Goal: Task Accomplishment & Management: Manage account settings

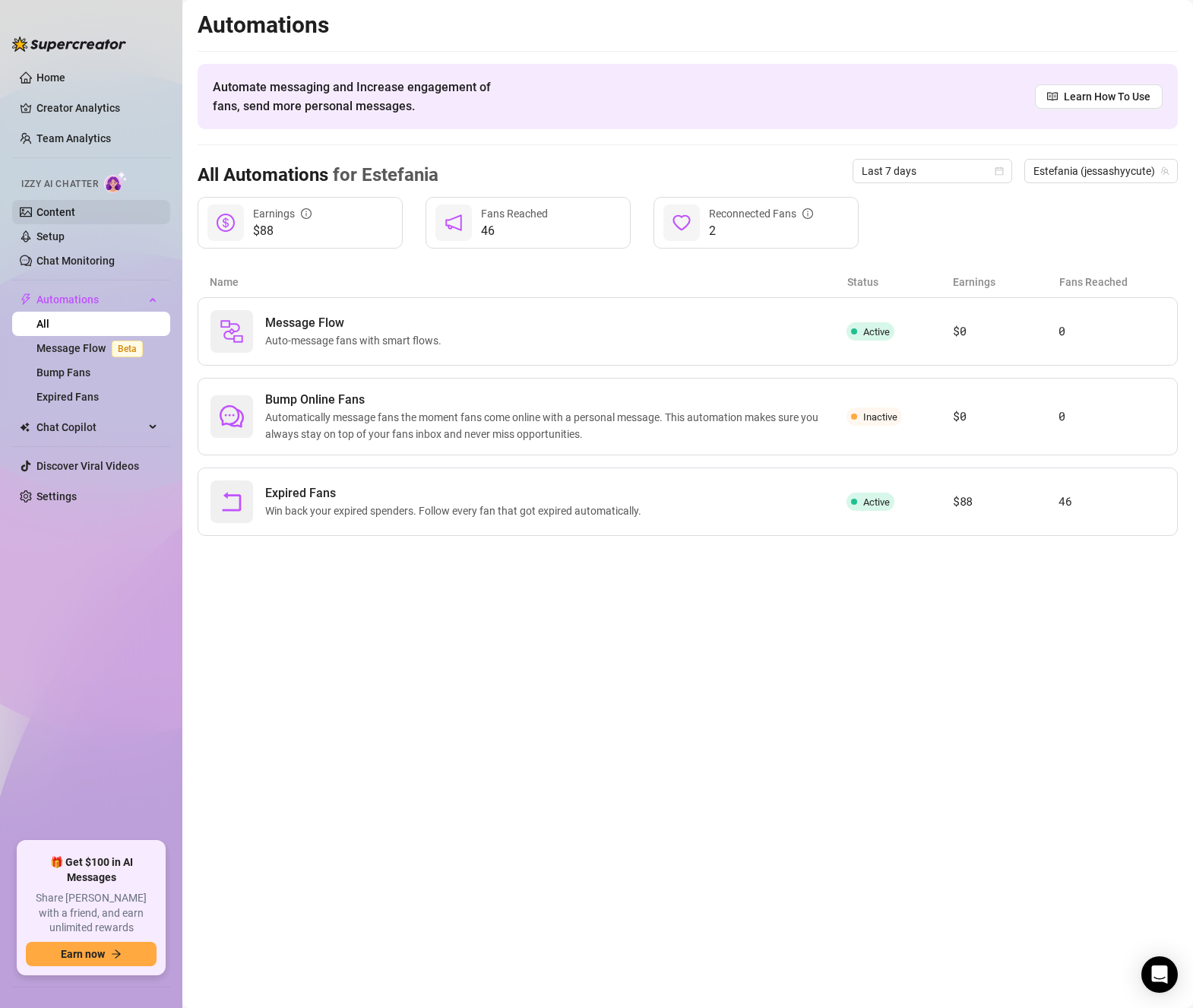
click at [75, 214] on link "Content" at bounding box center [56, 211] width 39 height 12
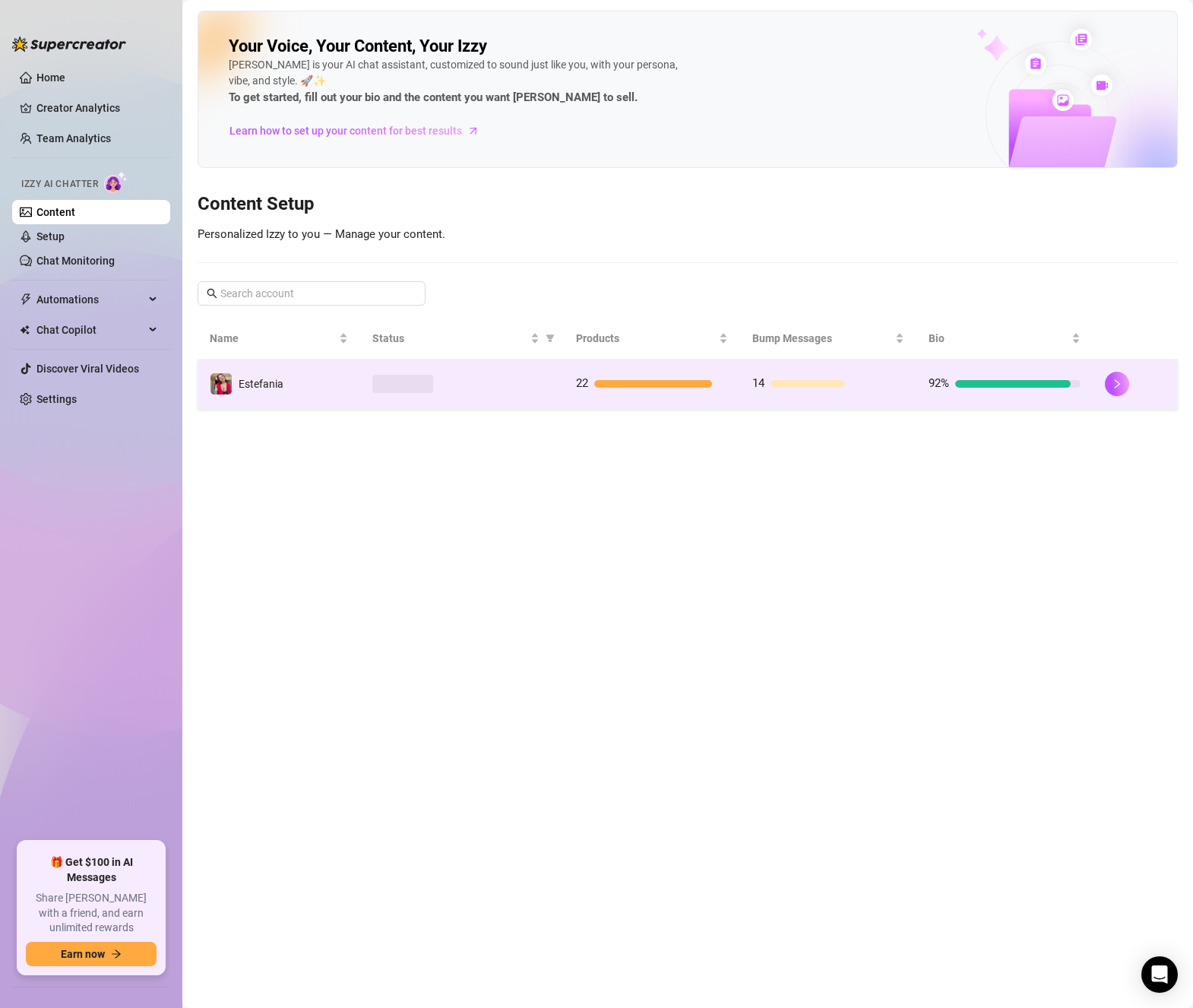
click at [686, 366] on td "22" at bounding box center [652, 384] width 176 height 49
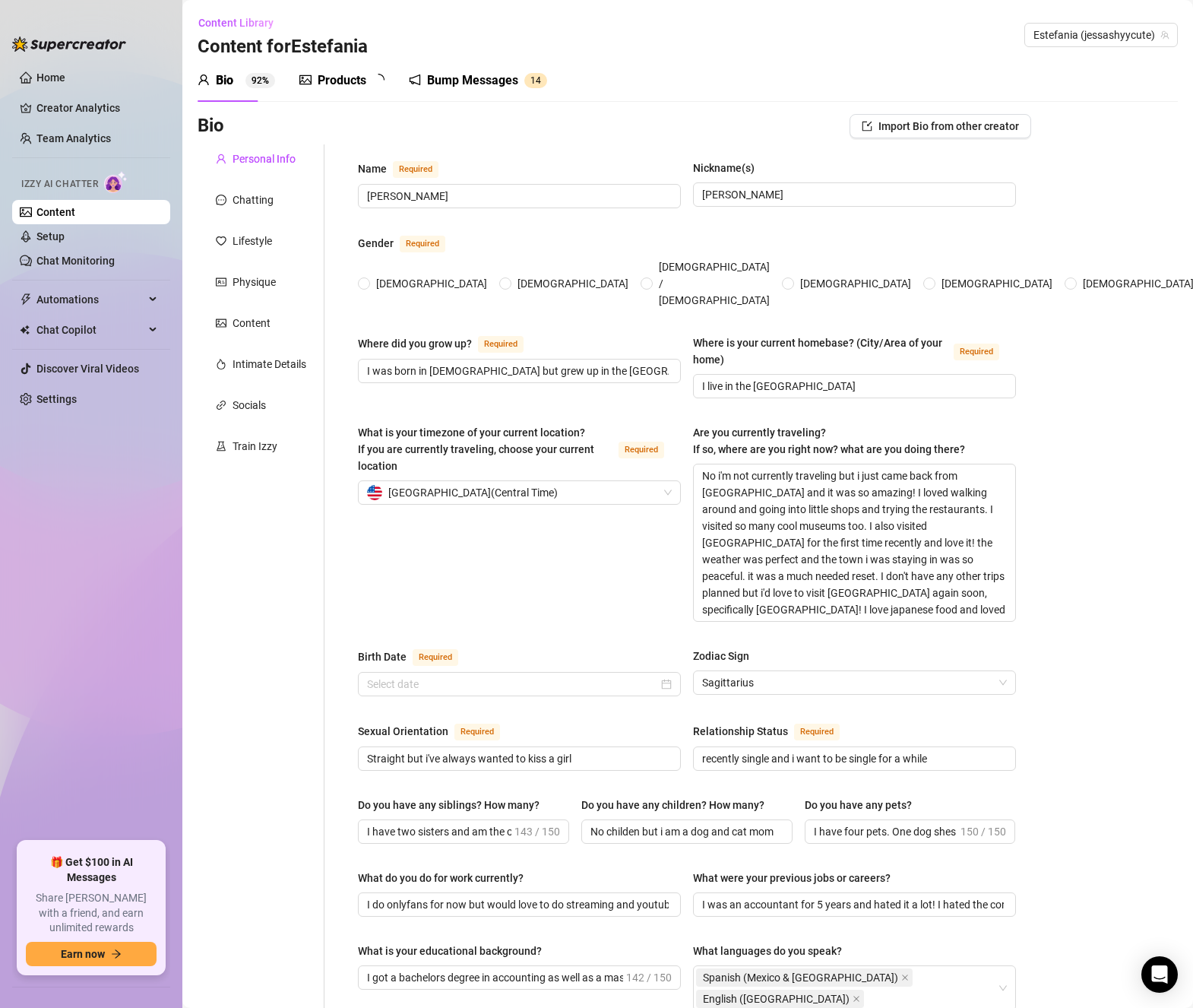
radio input "true"
type input "[DATE]"
click at [334, 82] on div "Products" at bounding box center [342, 81] width 49 height 19
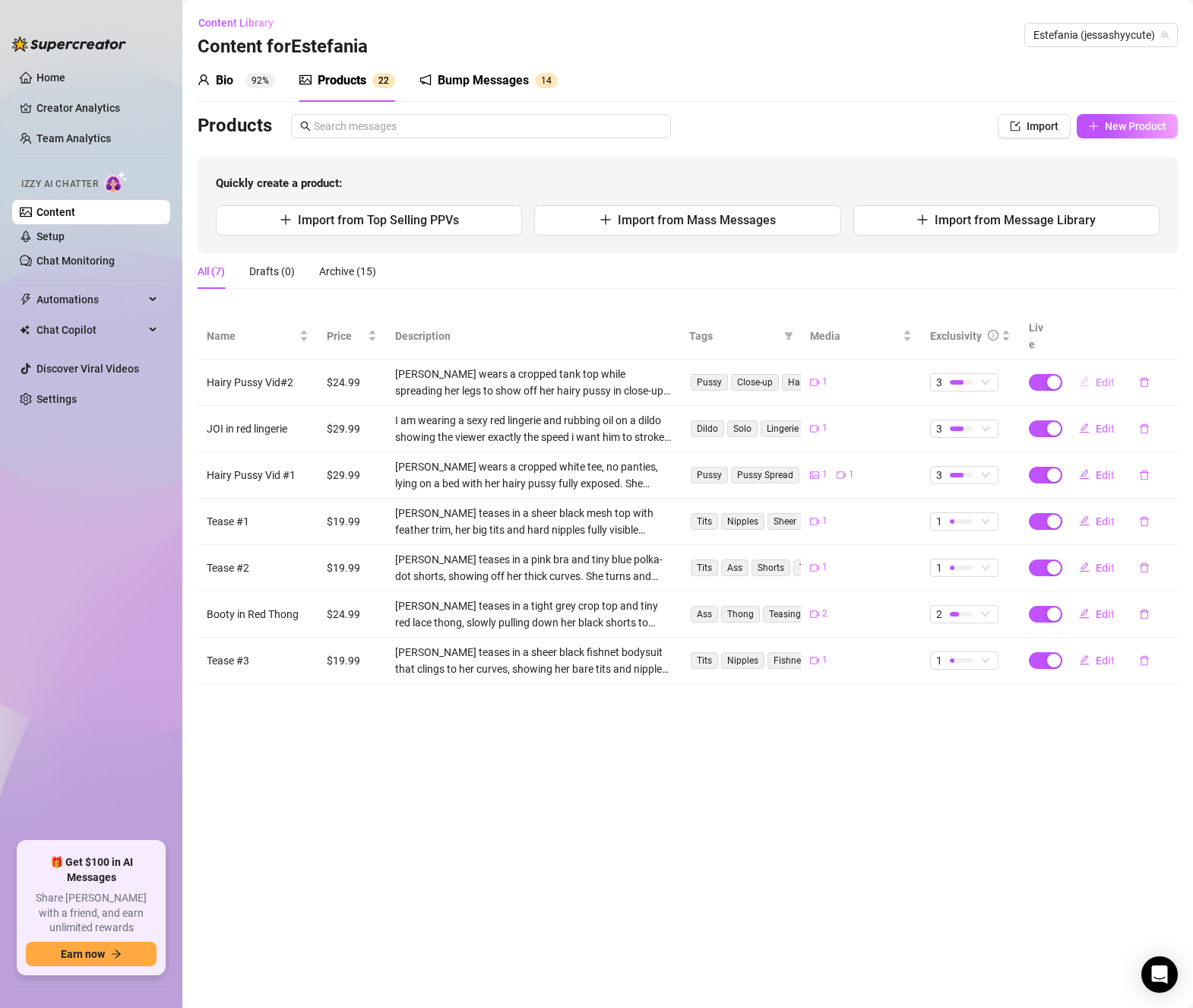
click at [1109, 376] on span "Edit" at bounding box center [1105, 382] width 19 height 12
type textarea "watch me spread her wide open just for you babe 🥵"
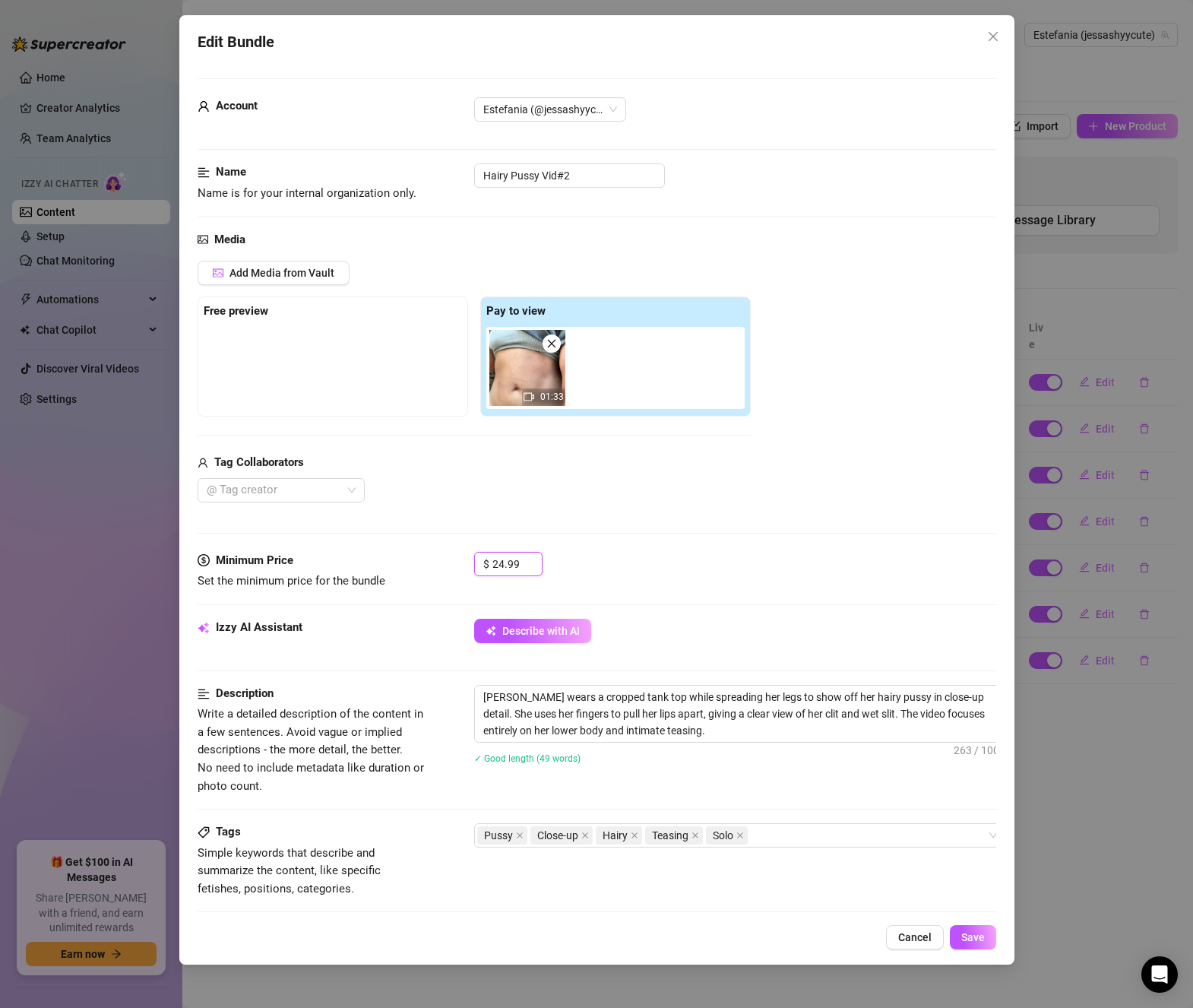
drag, startPoint x: 521, startPoint y: 566, endPoint x: 409, endPoint y: 558, distance: 112.3
click at [409, 558] on div "Minimum Price Set the minimum price for the bundle $ 24.99" at bounding box center [596, 572] width 798 height 39
type input "25"
click at [972, 935] on span "Save" at bounding box center [973, 937] width 23 height 12
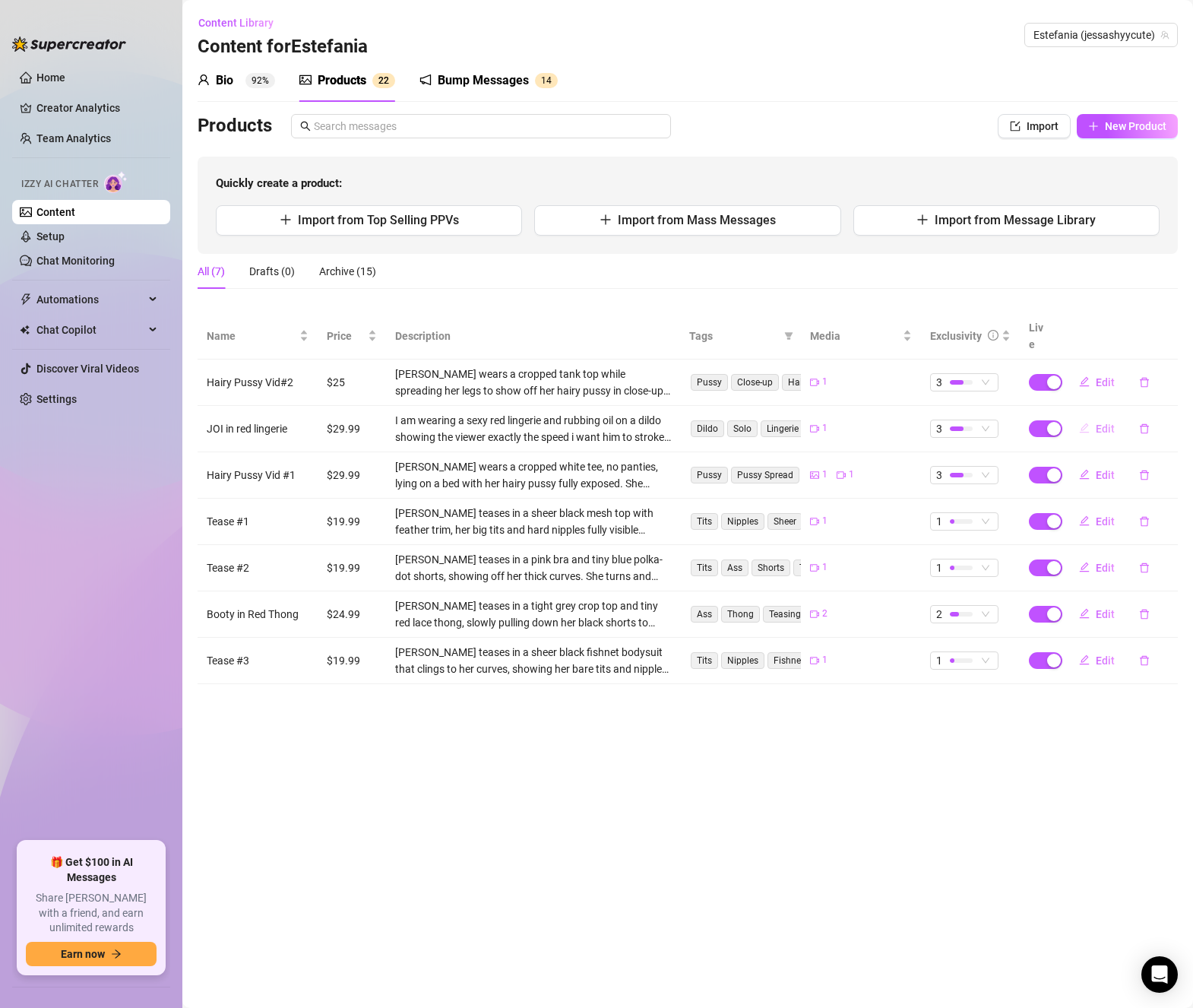
click at [1106, 422] on span "Edit" at bounding box center [1105, 428] width 19 height 12
type textarea "I wanna tell you exactly how to cum right now 🥵"
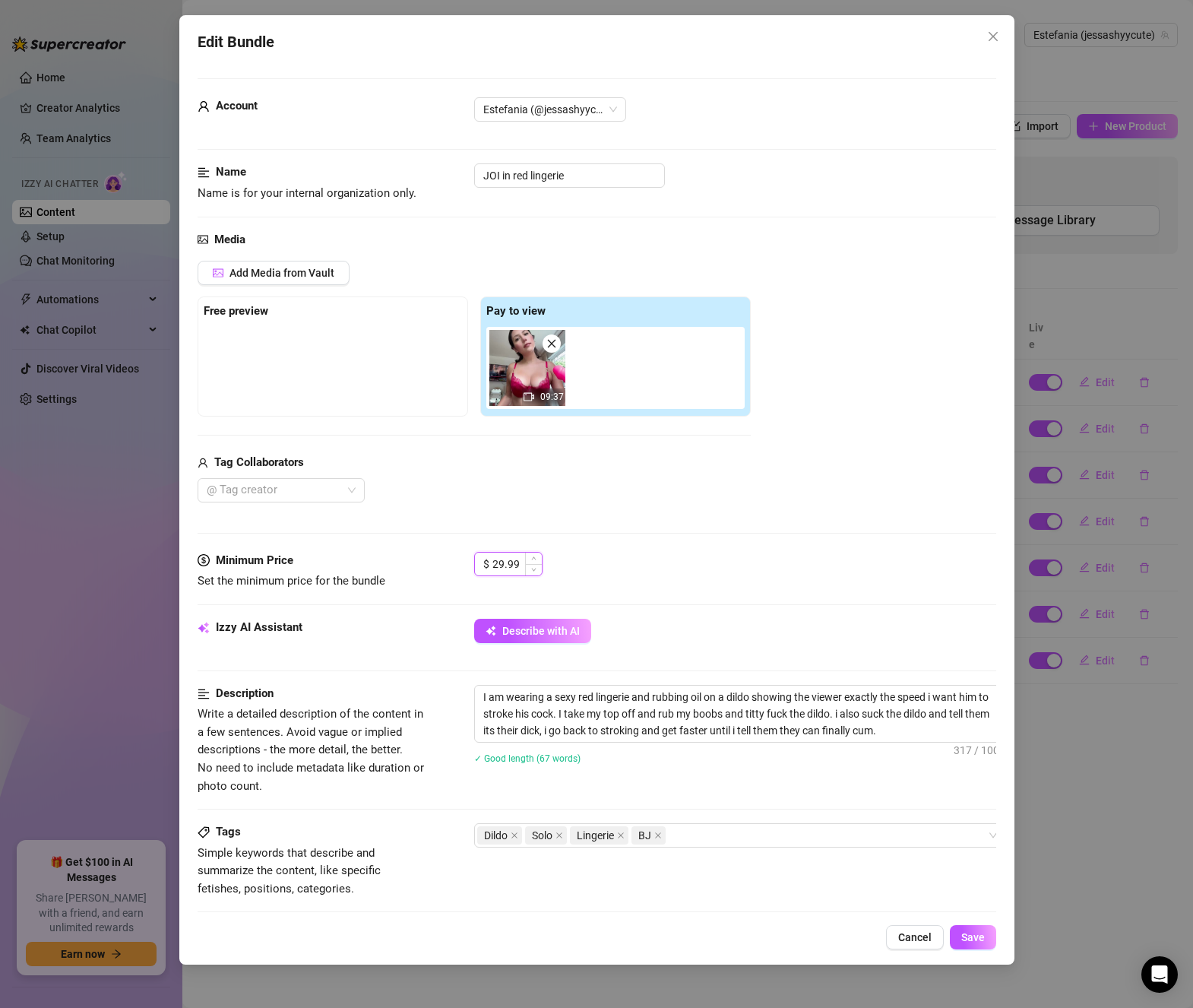
drag, startPoint x: 521, startPoint y: 561, endPoint x: 483, endPoint y: 559, distance: 38.1
click at [483, 559] on div "$ 29.99" at bounding box center [509, 564] width 69 height 24
type input "30"
click at [965, 939] on span "Save" at bounding box center [973, 937] width 23 height 12
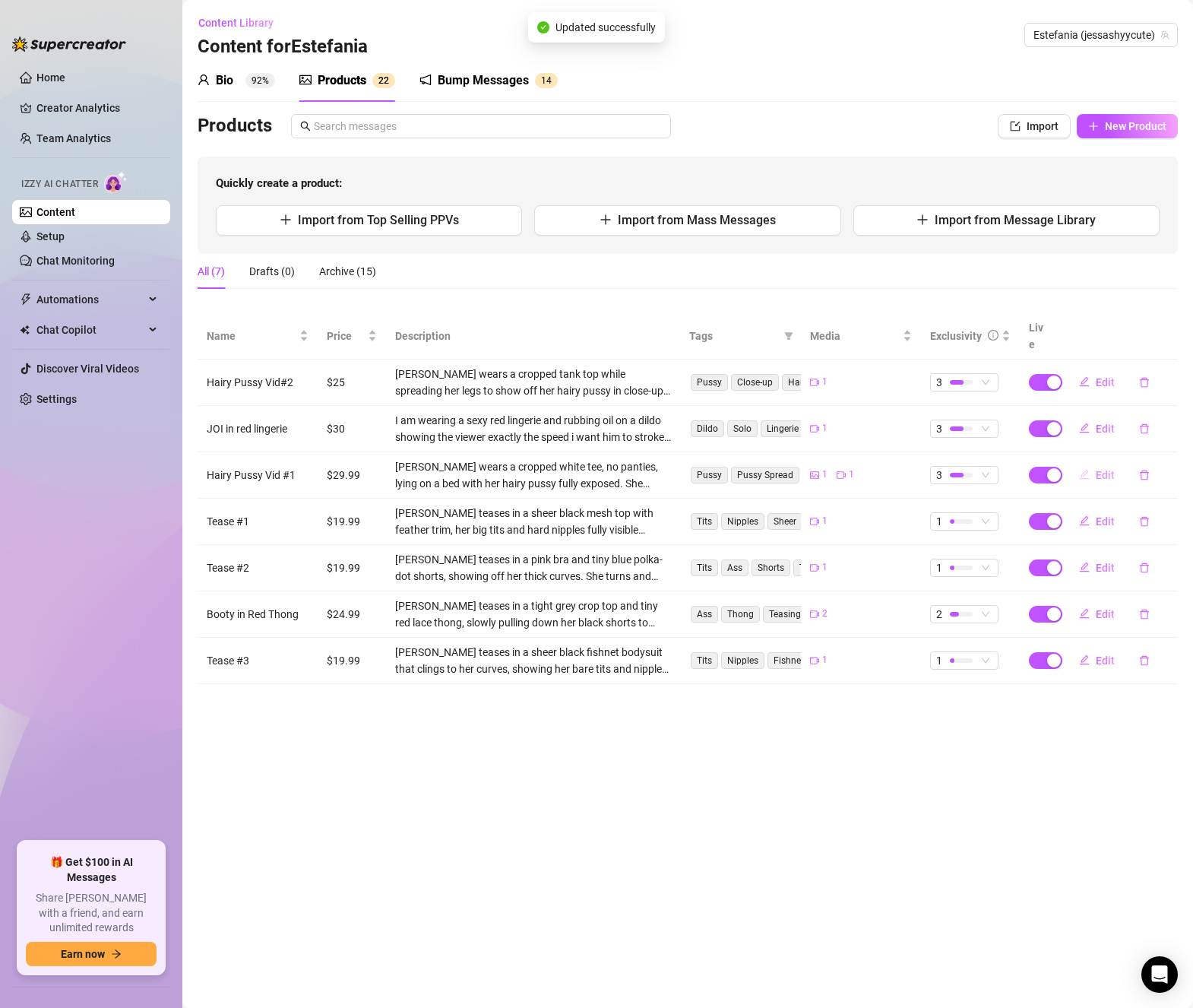
click at [1102, 469] on span "Edit" at bounding box center [1105, 474] width 19 height 12
type textarea "mmm… I’m imagining you watching me right now as I tease my hairy pussy, running…"
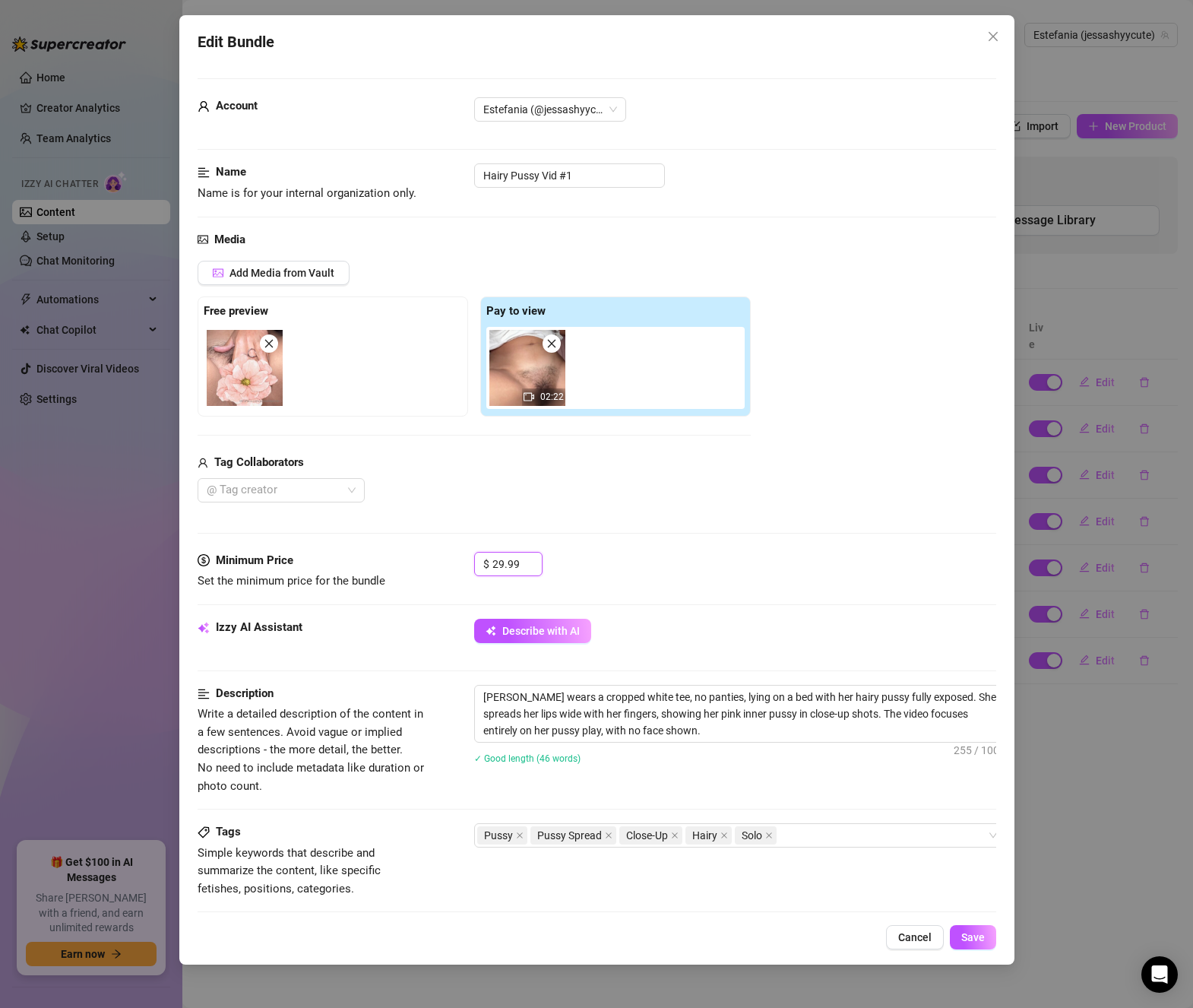
drag, startPoint x: 523, startPoint y: 564, endPoint x: 426, endPoint y: 557, distance: 97.3
click at [426, 557] on div "Minimum Price Set the minimum price for the bundle $ 29.99" at bounding box center [596, 572] width 798 height 39
type input "30"
click at [981, 932] on span "Save" at bounding box center [973, 937] width 23 height 12
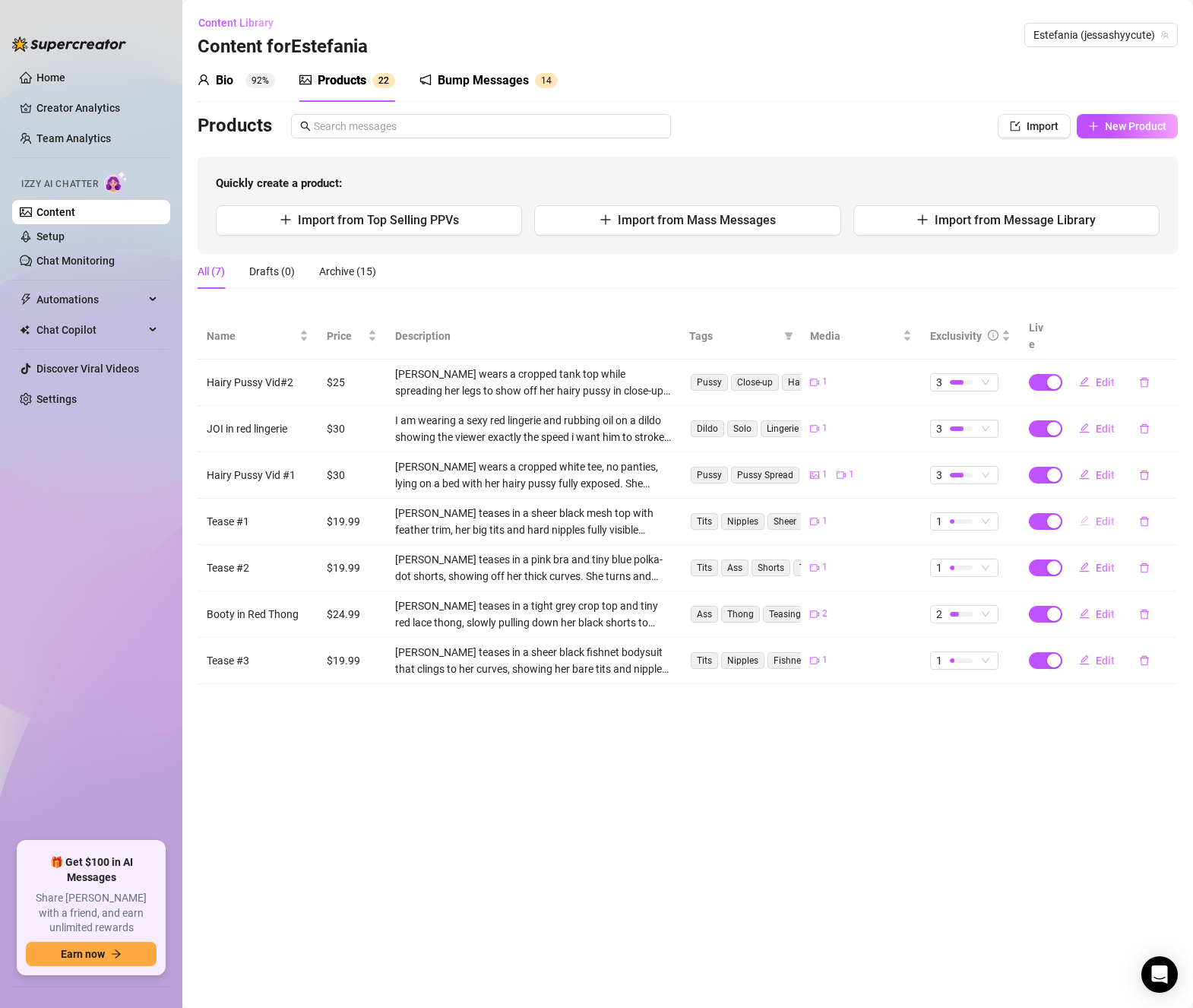
click at [1100, 515] on span "Edit" at bounding box center [1105, 521] width 19 height 12
type textarea "Type your message here..."
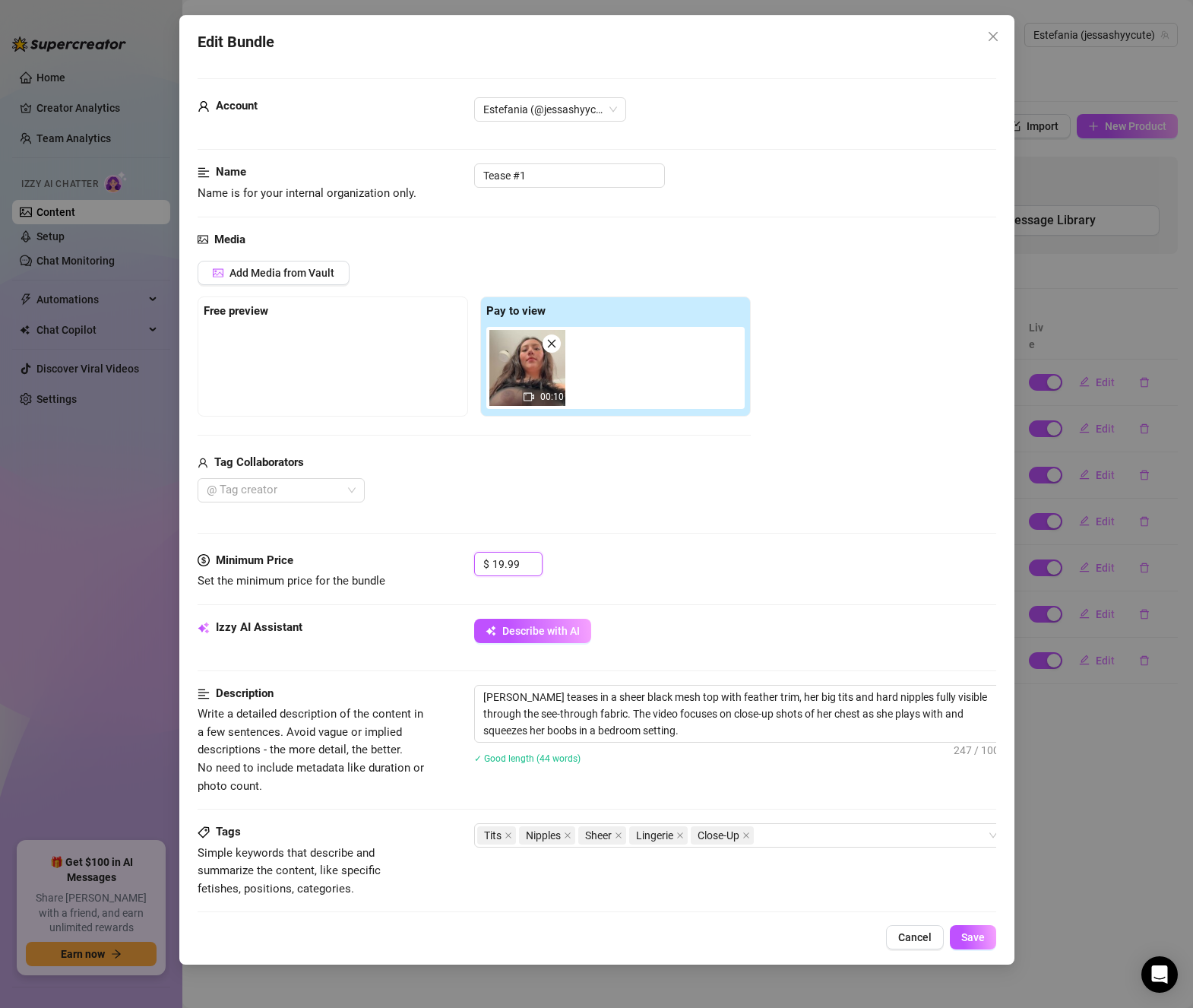
drag, startPoint x: 521, startPoint y: 562, endPoint x: 388, endPoint y: 552, distance: 133.4
click at [388, 552] on div "Minimum Price Set the minimum price for the bundle $ 19.99" at bounding box center [596, 572] width 798 height 39
type input "20"
click at [976, 938] on span "Save" at bounding box center [973, 937] width 23 height 12
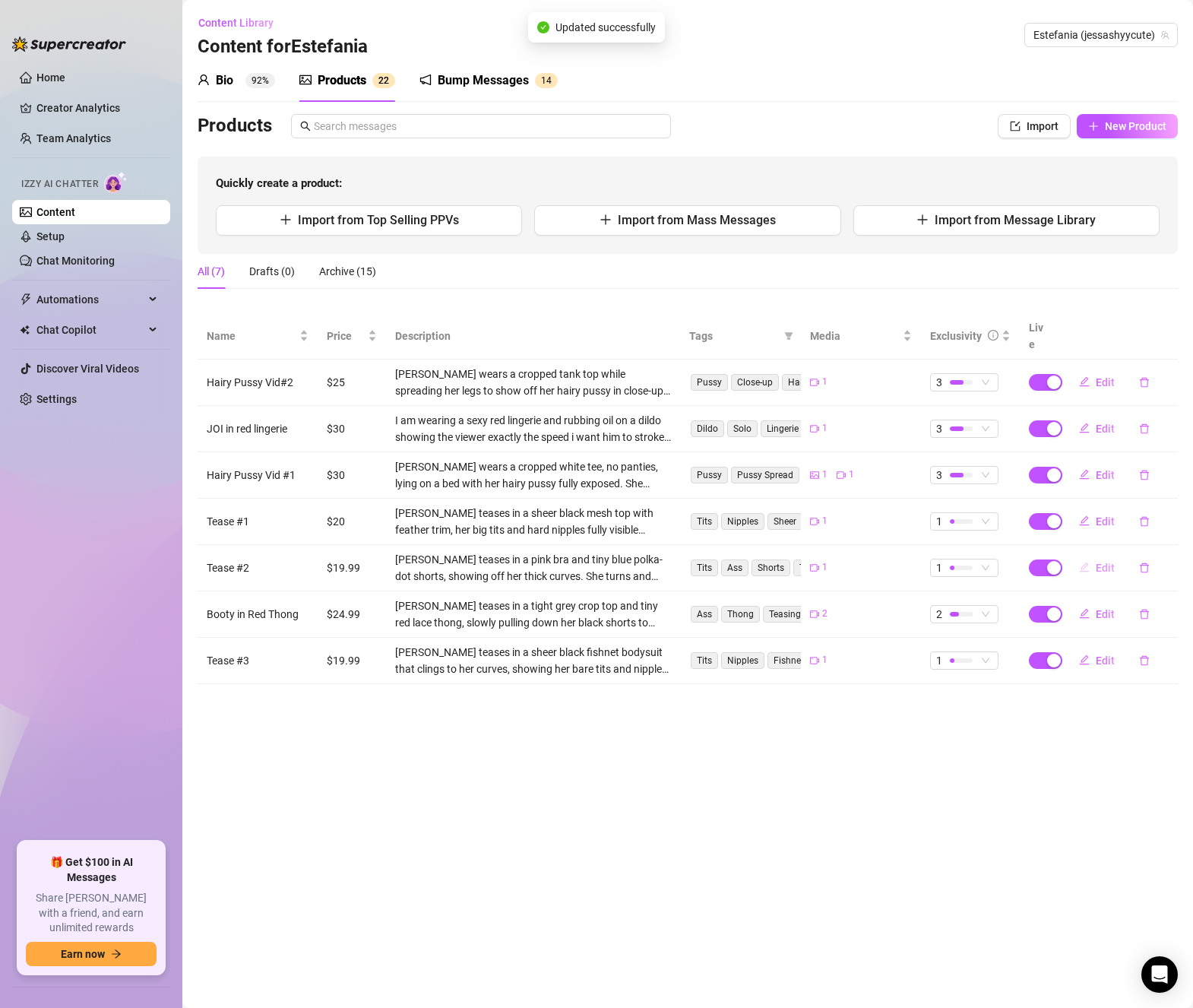
click at [1111, 561] on span "Edit" at bounding box center [1105, 567] width 19 height 12
type textarea "Type your message here..."
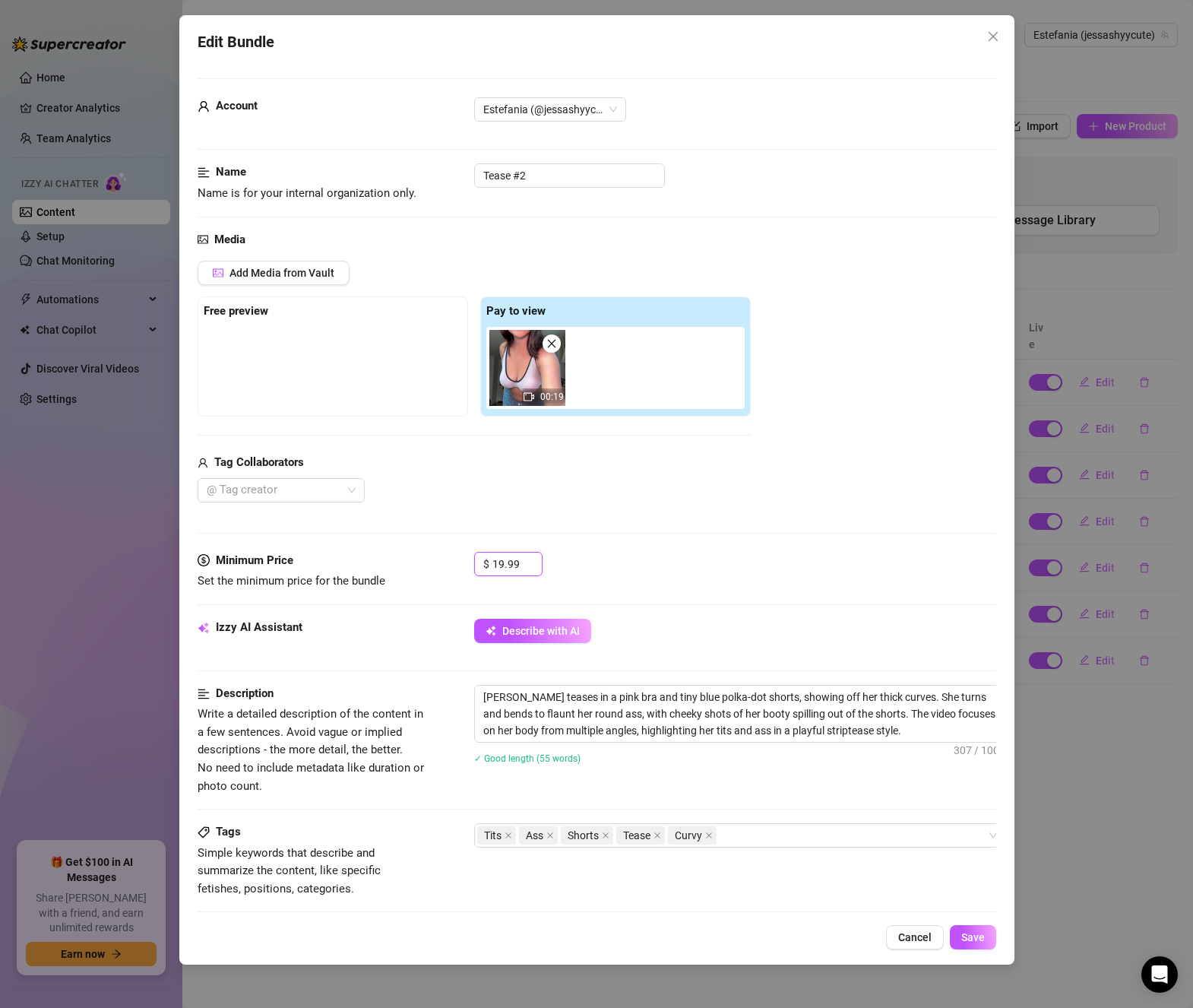
drag, startPoint x: 519, startPoint y: 561, endPoint x: 411, endPoint y: 555, distance: 108.2
click at [411, 555] on div "Minimum Price Set the minimum price for the bundle $ 19.99" at bounding box center [596, 572] width 798 height 39
type input "20"
click at [985, 952] on div "Edit Bundle Account Estefania (@jessashyycute) Name Name is for your internal o…" at bounding box center [597, 489] width 835 height 950
click at [981, 938] on span "Save" at bounding box center [973, 937] width 23 height 12
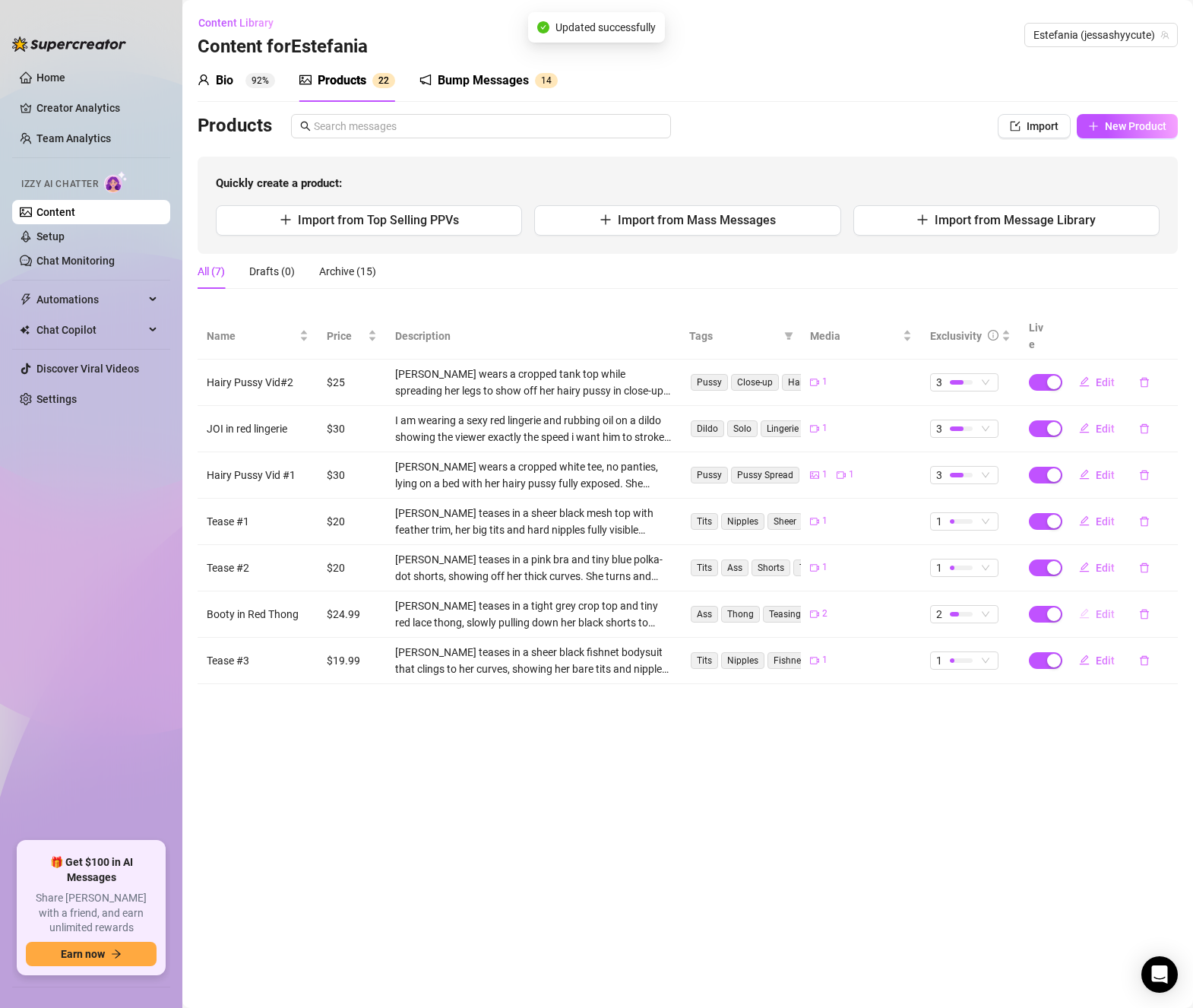
click at [1107, 608] on span "Edit" at bounding box center [1105, 613] width 19 height 12
type textarea "Type your message here..."
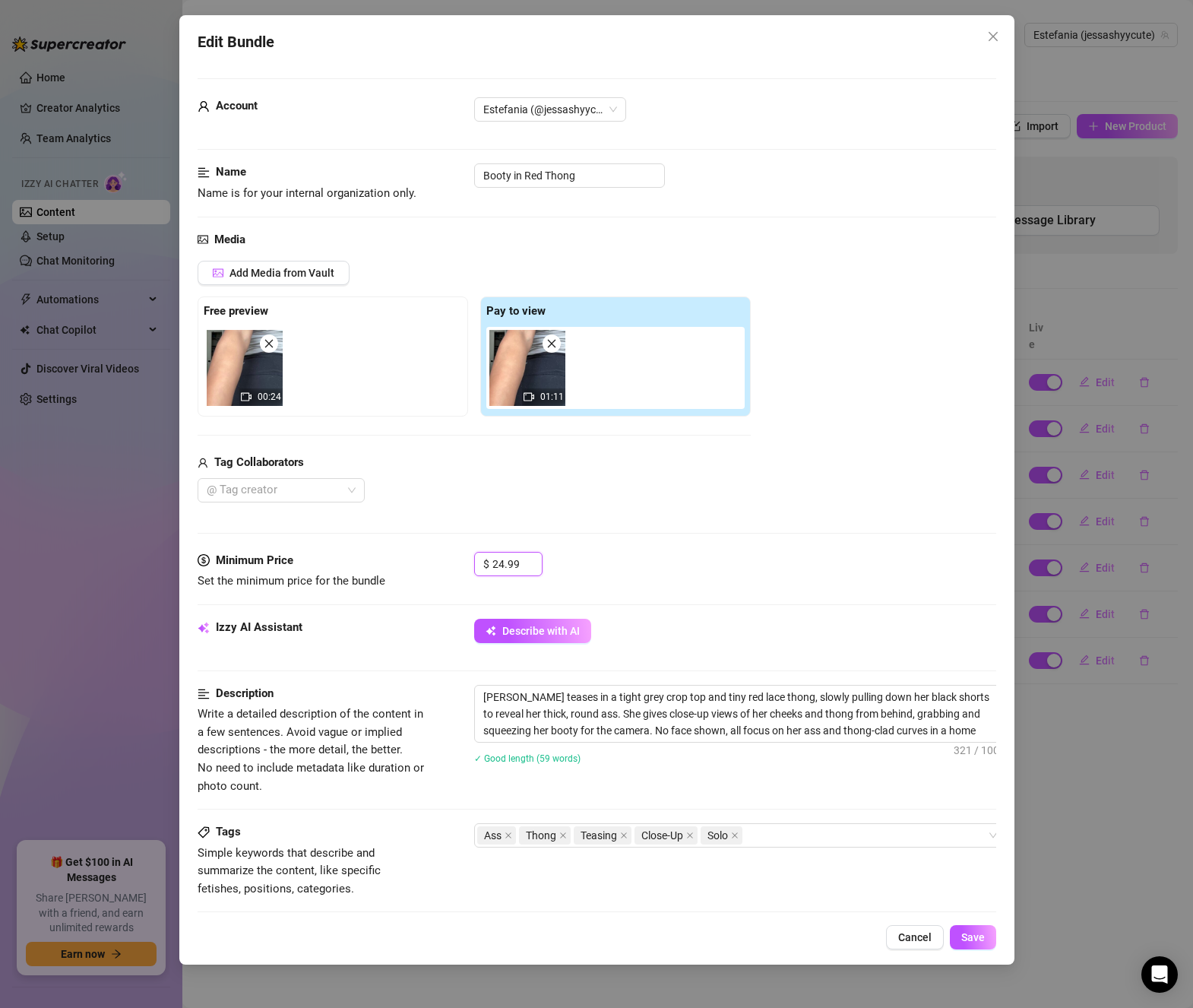
drag, startPoint x: 519, startPoint y: 558, endPoint x: 443, endPoint y: 555, distance: 76.1
click at [443, 555] on div "Minimum Price Set the minimum price for the bundle $ 24.99" at bounding box center [596, 572] width 798 height 39
type input "25"
click at [980, 939] on span "Save" at bounding box center [973, 937] width 23 height 12
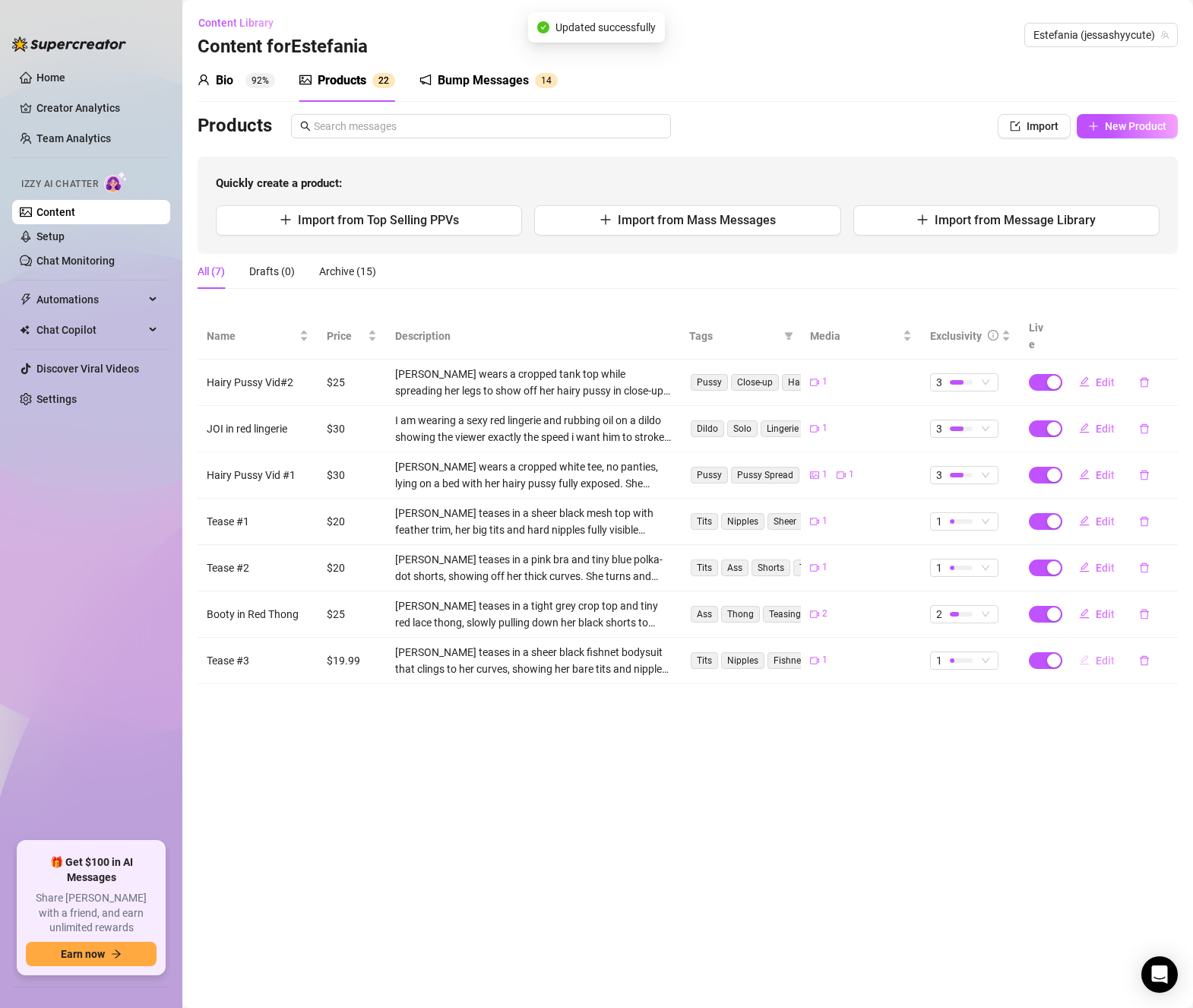
click at [1107, 654] on span "Edit" at bounding box center [1105, 660] width 19 height 12
type textarea "Type your message here..."
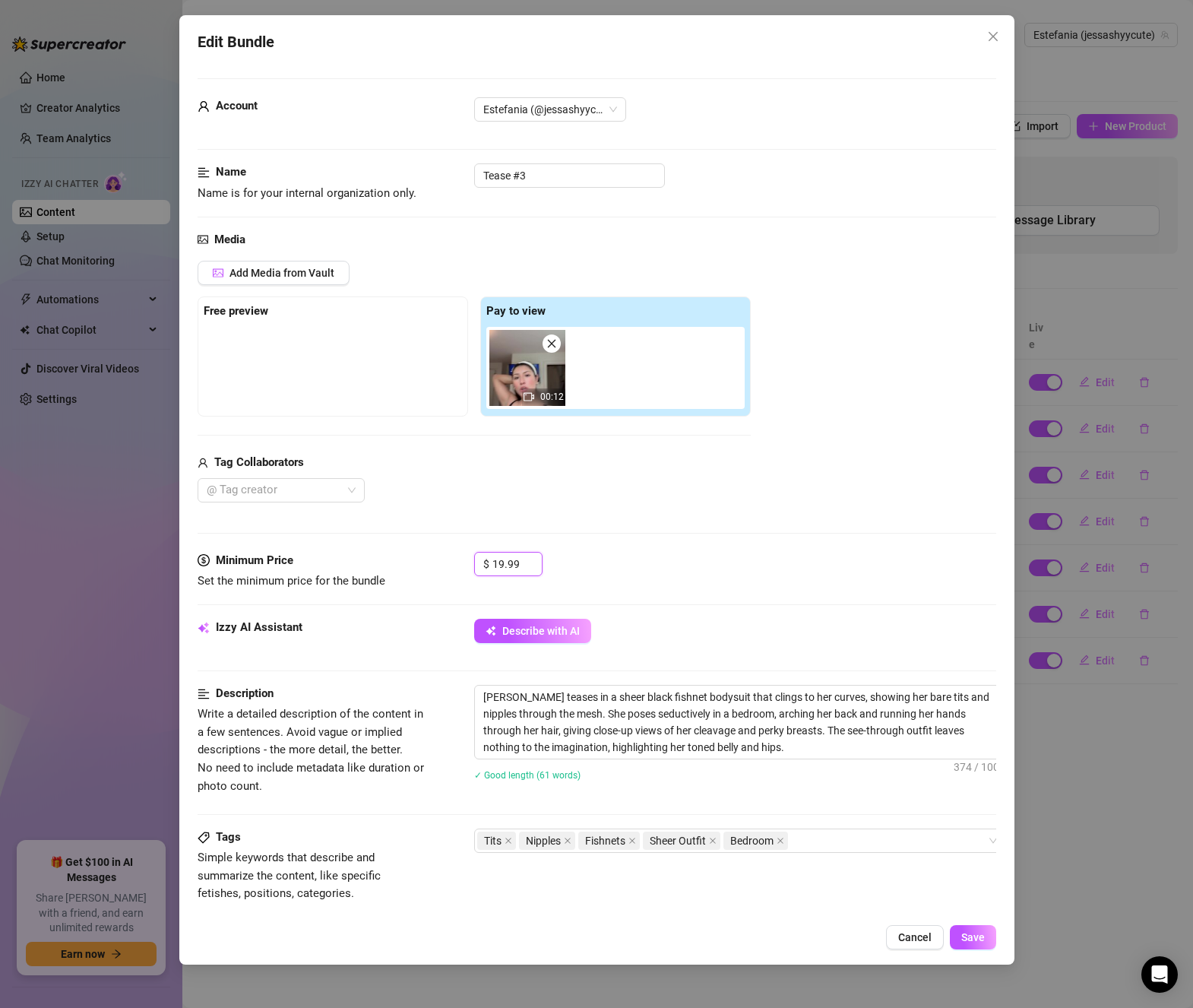
drag, startPoint x: 519, startPoint y: 563, endPoint x: 423, endPoint y: 552, distance: 96.6
click at [423, 552] on div "Minimum Price Set the minimum price for the bundle $ 19.99" at bounding box center [596, 572] width 798 height 39
type input "20"
click at [978, 939] on span "Save" at bounding box center [973, 937] width 23 height 12
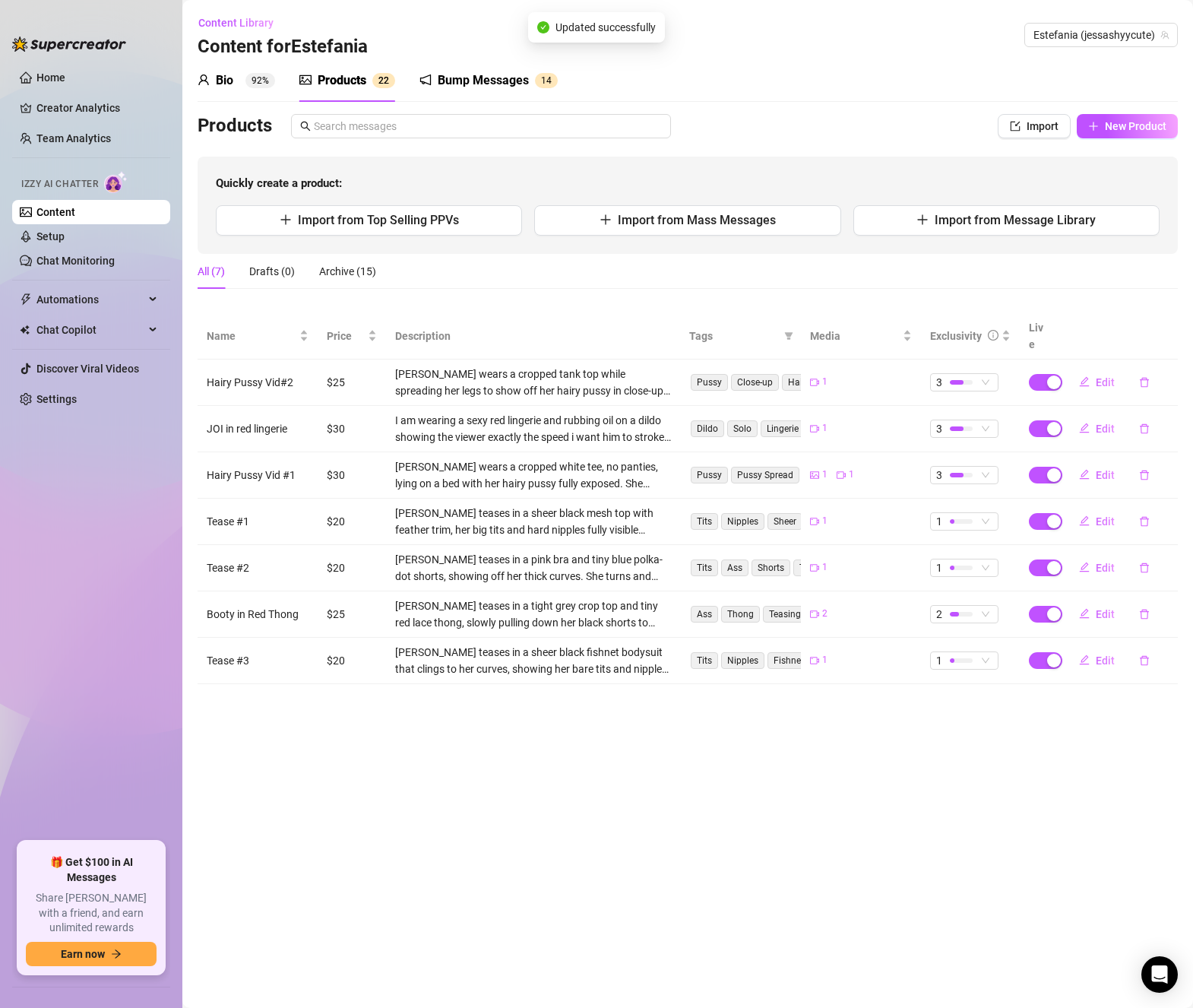
click at [677, 779] on main "Content Library Content for [PERSON_NAME] [PERSON_NAME] (jessashyycute) Bio 92%…" at bounding box center [687, 504] width 1011 height 1008
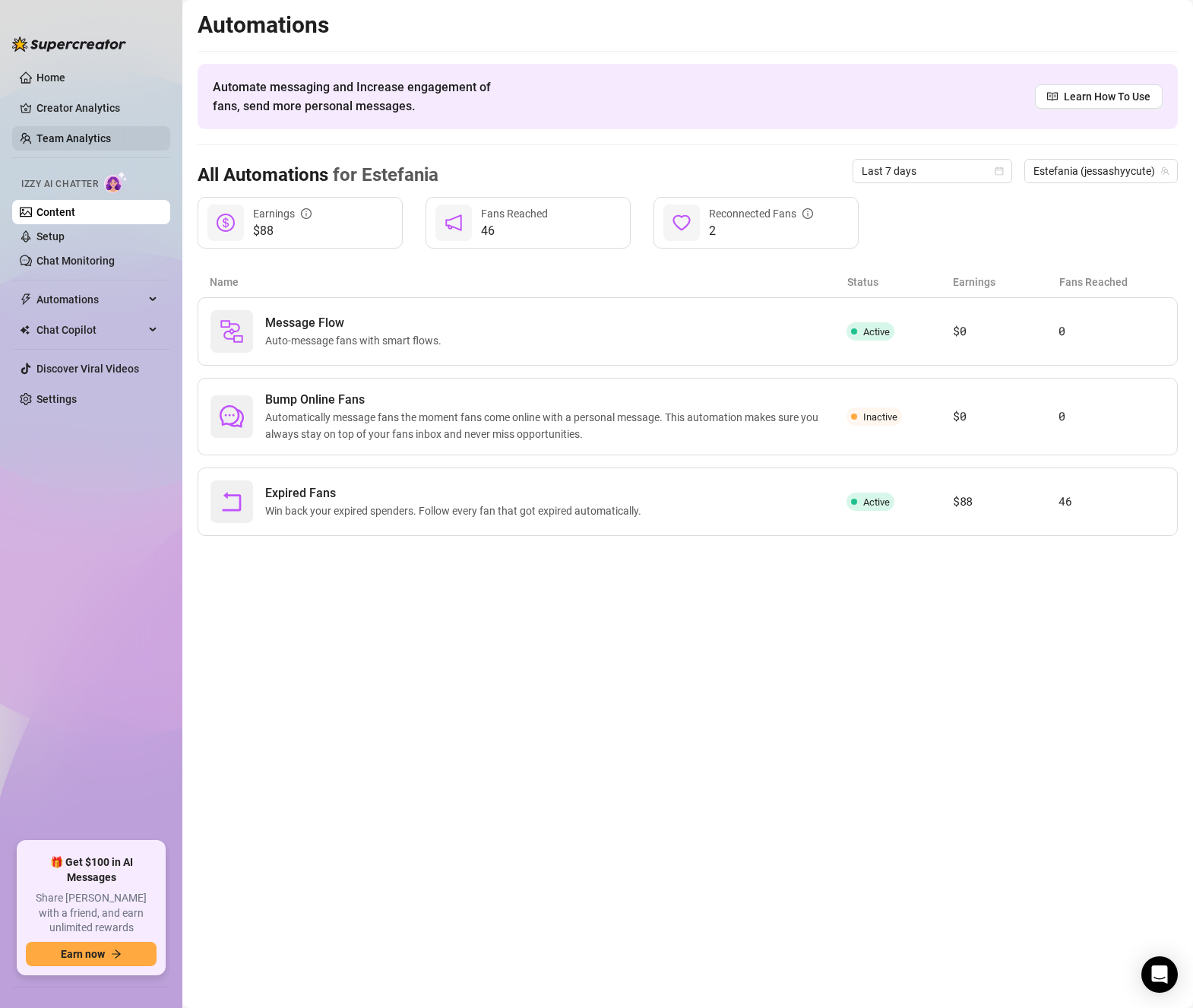
click at [78, 141] on link "Team Analytics" at bounding box center [73, 138] width 74 height 12
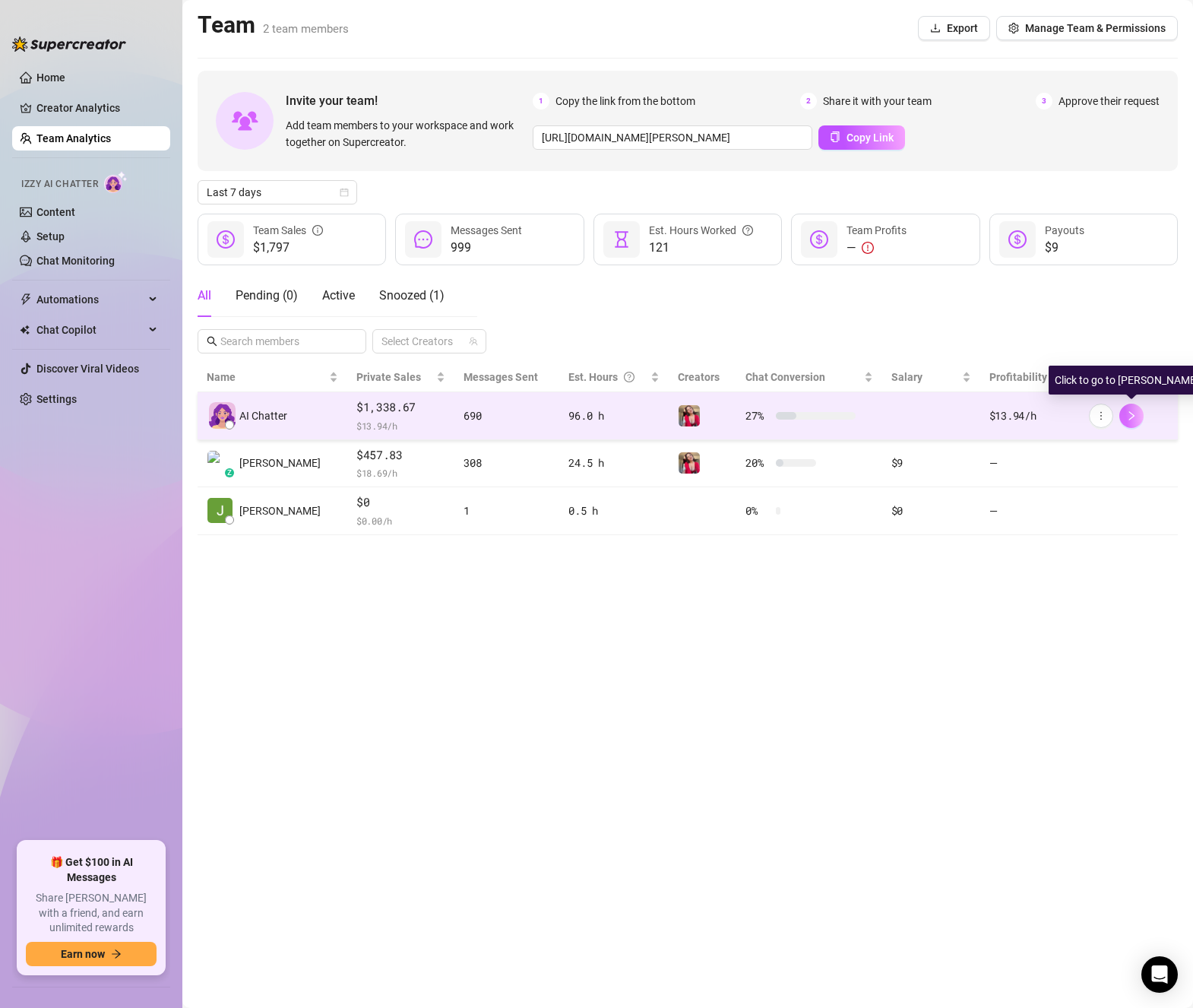
click at [1127, 416] on icon "right" at bounding box center [1131, 415] width 10 height 10
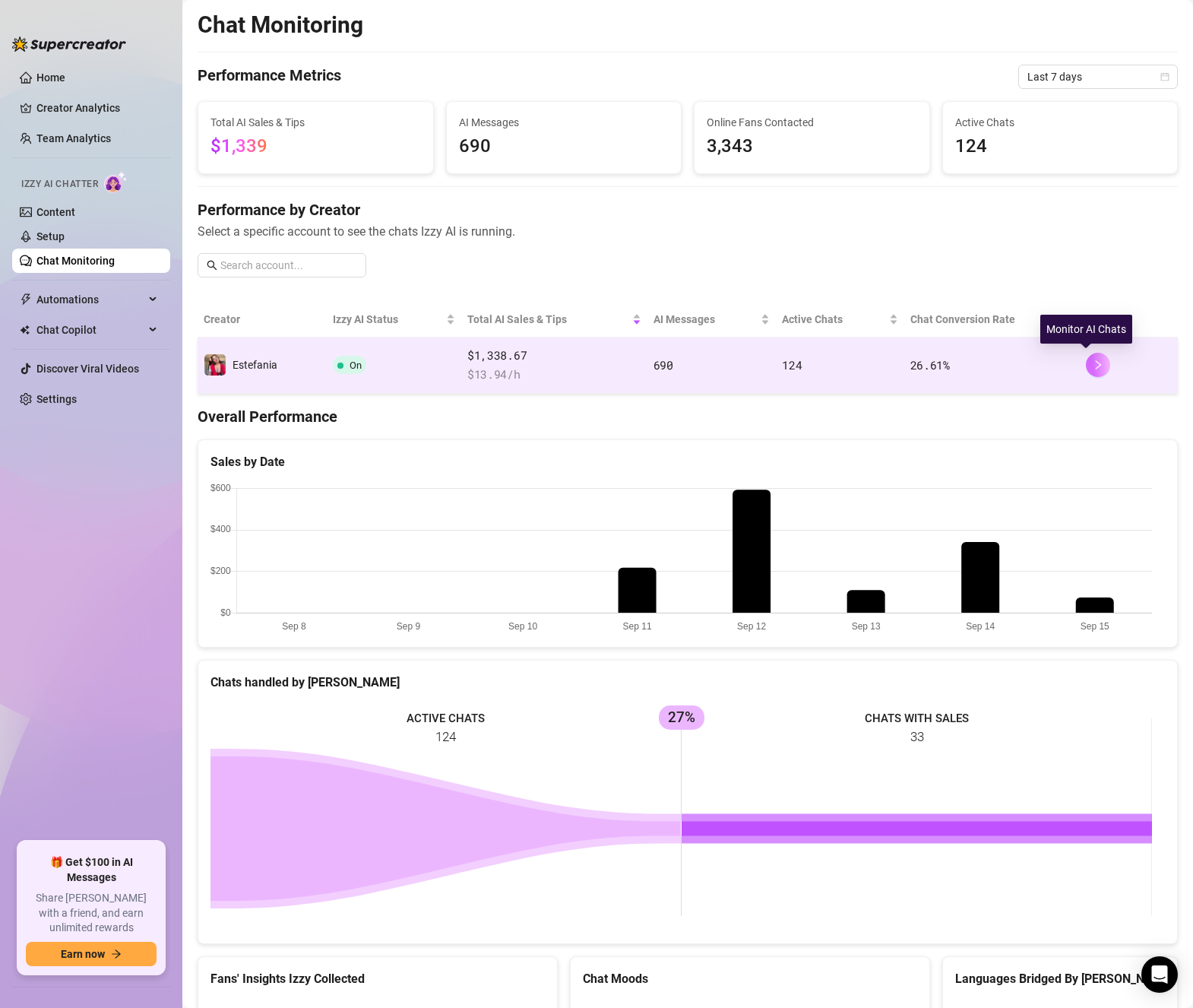
click at [1086, 371] on button "button" at bounding box center [1098, 365] width 24 height 24
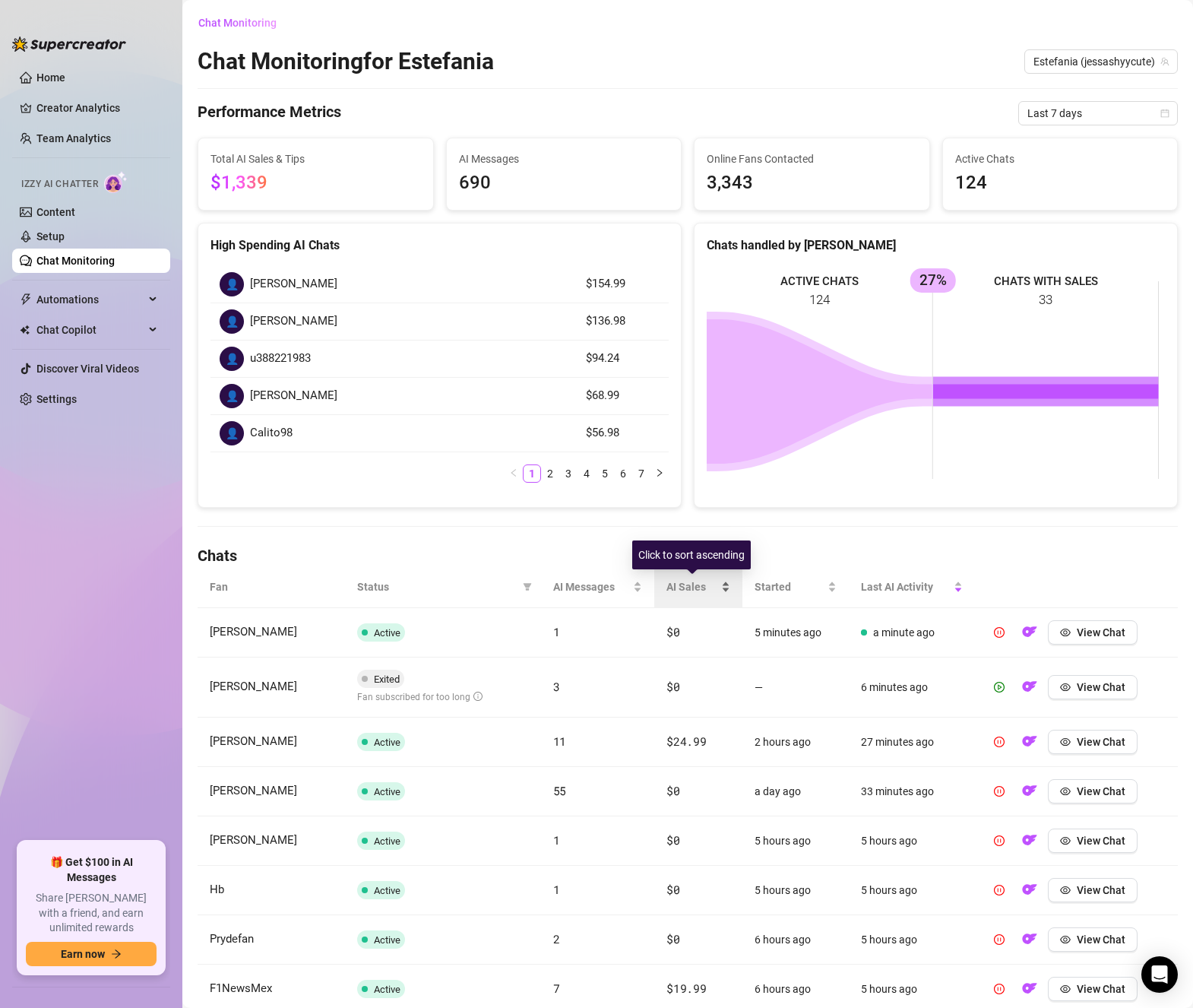
click at [693, 593] on span "AI Sales" at bounding box center [693, 586] width 52 height 17
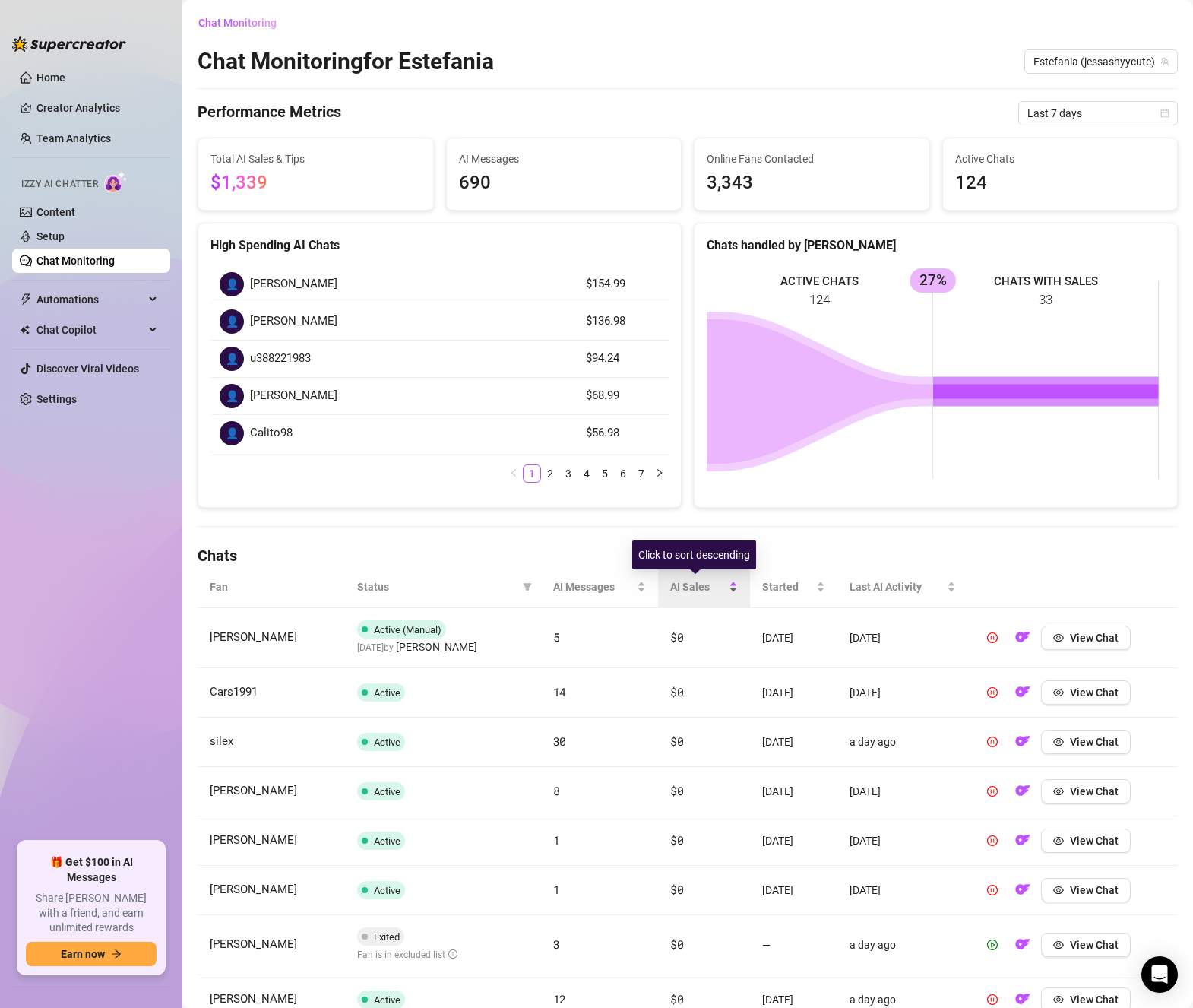
click at [693, 593] on span "AI Sales" at bounding box center [697, 586] width 55 height 17
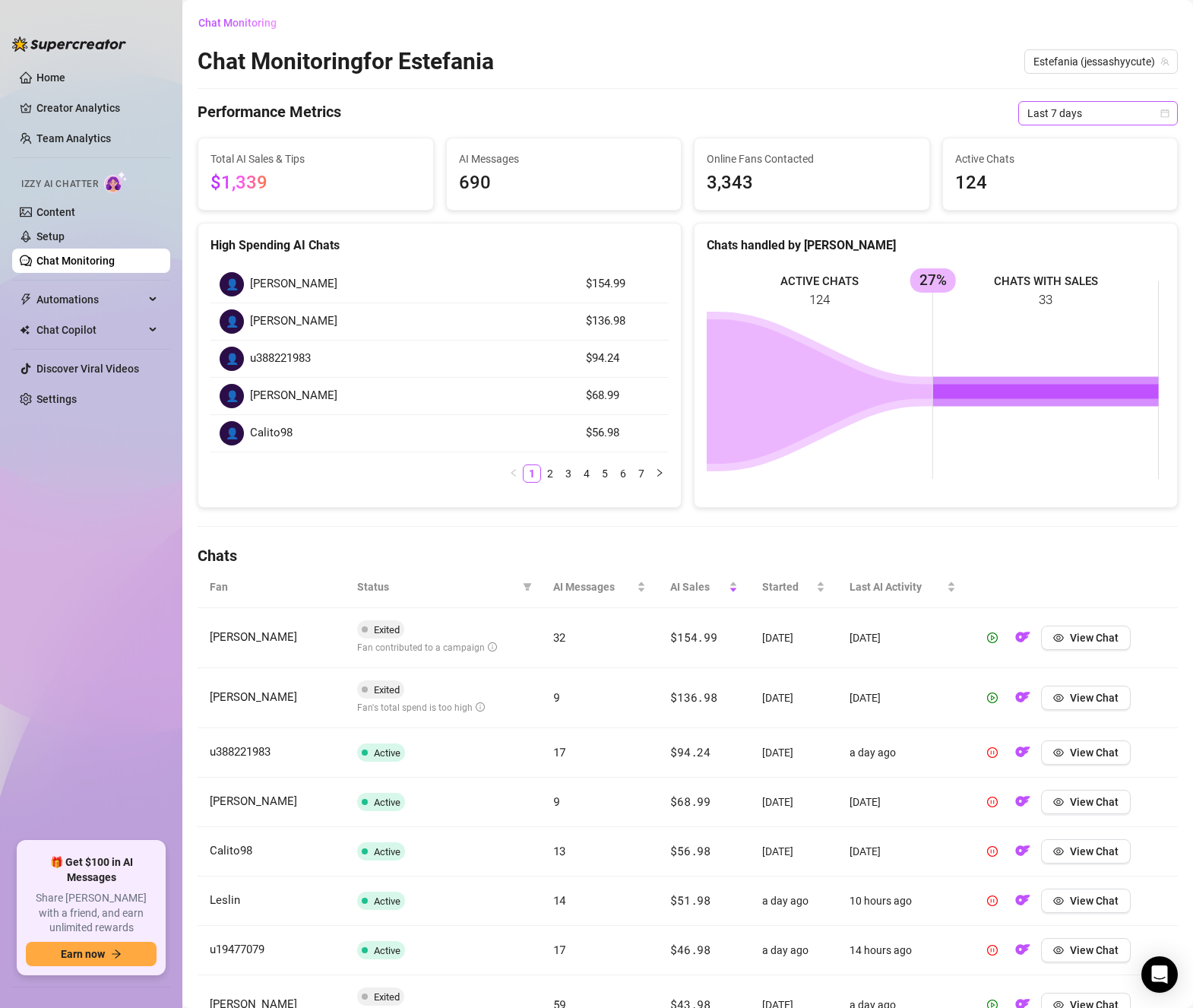
click at [1084, 110] on span "Last 7 days" at bounding box center [1098, 113] width 142 height 23
click at [1076, 240] on div "Custom date" at bounding box center [1086, 241] width 135 height 17
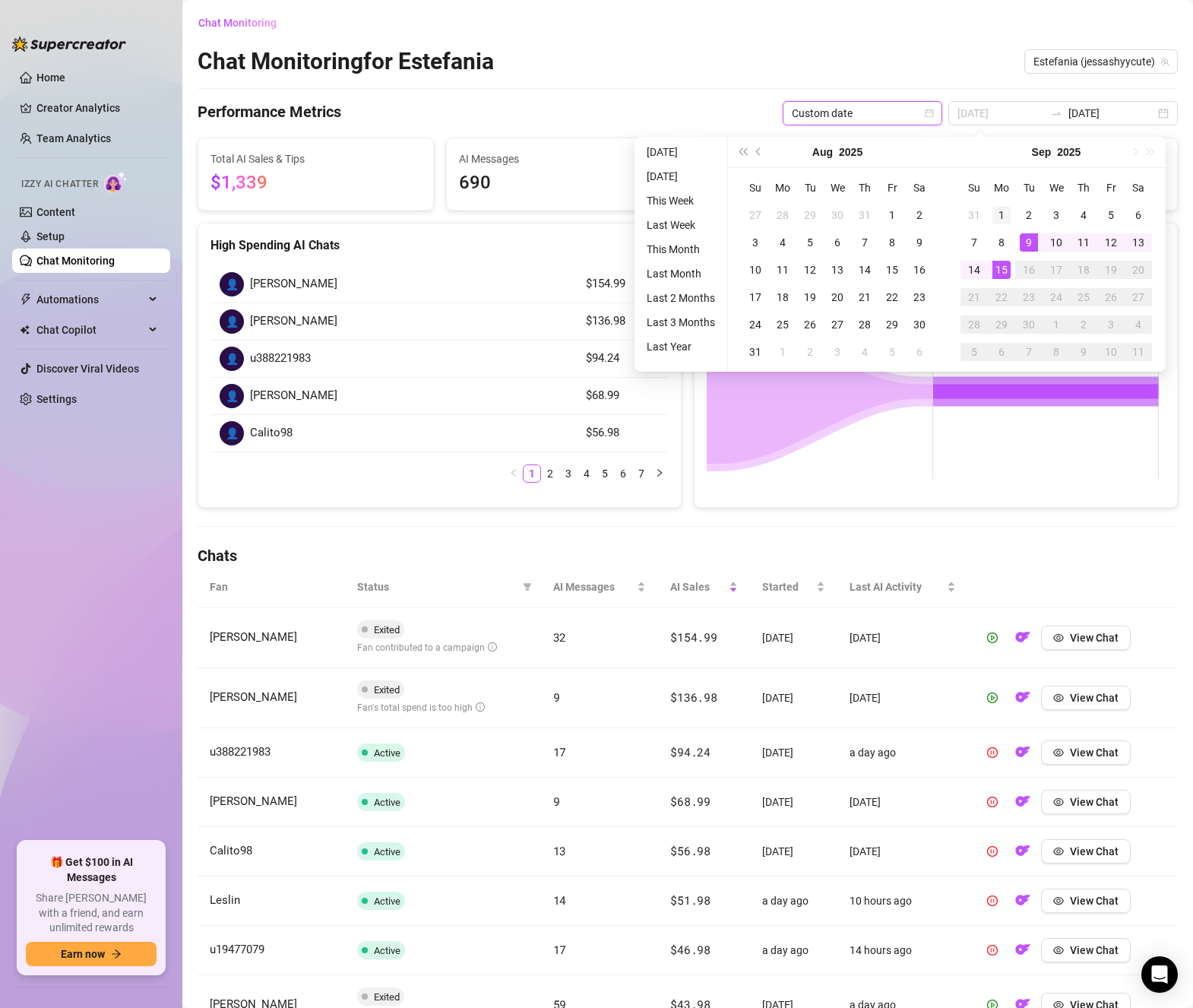
type input "[DATE]"
click at [1002, 210] on div "1" at bounding box center [1002, 215] width 19 height 19
type input "[DATE]"
click at [1003, 267] on div "15" at bounding box center [1002, 270] width 19 height 19
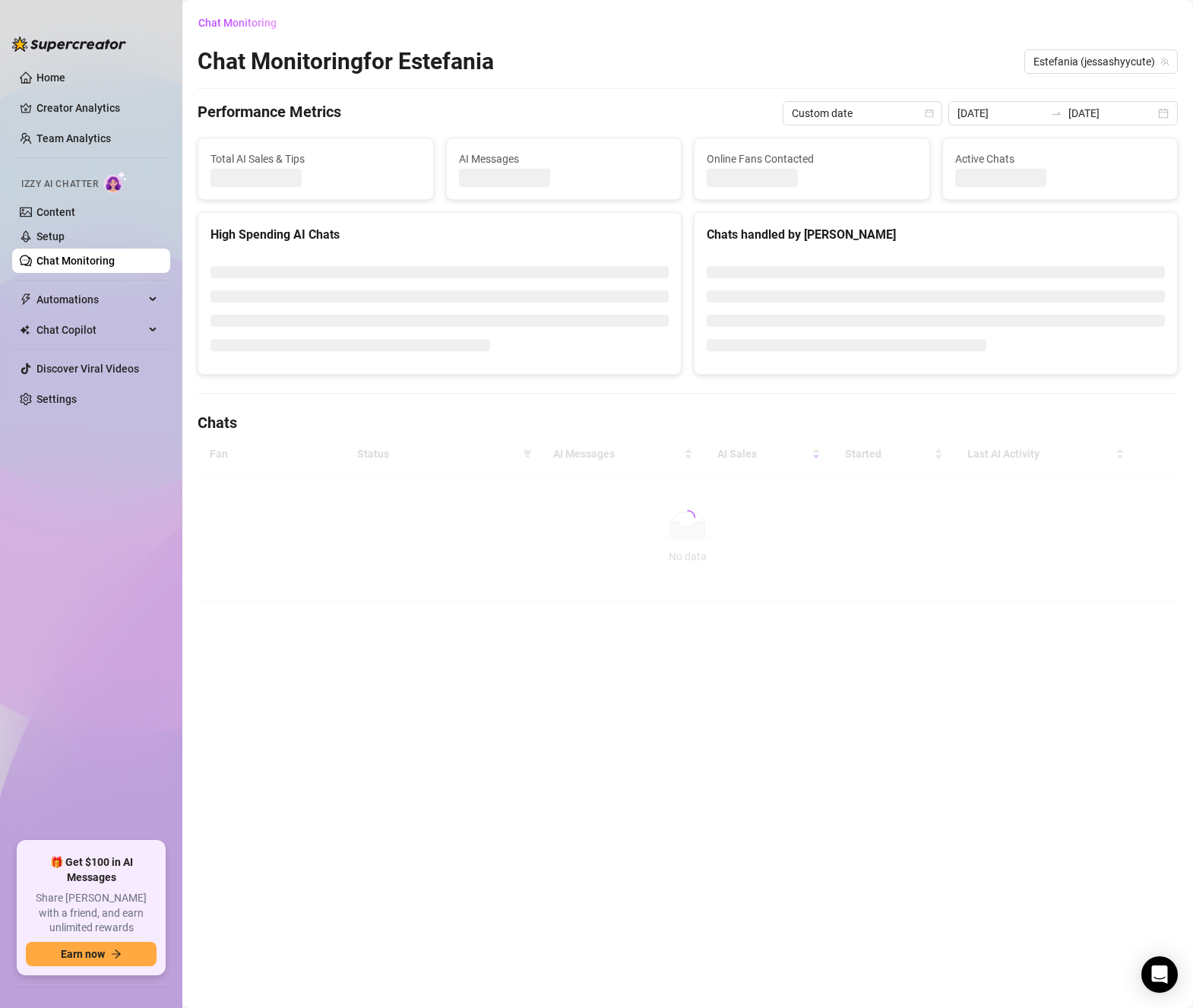
click at [659, 82] on div "Chat Monitoring Chat Monitoring for [PERSON_NAME] [PERSON_NAME] (jessashyycute)…" at bounding box center [687, 306] width 980 height 591
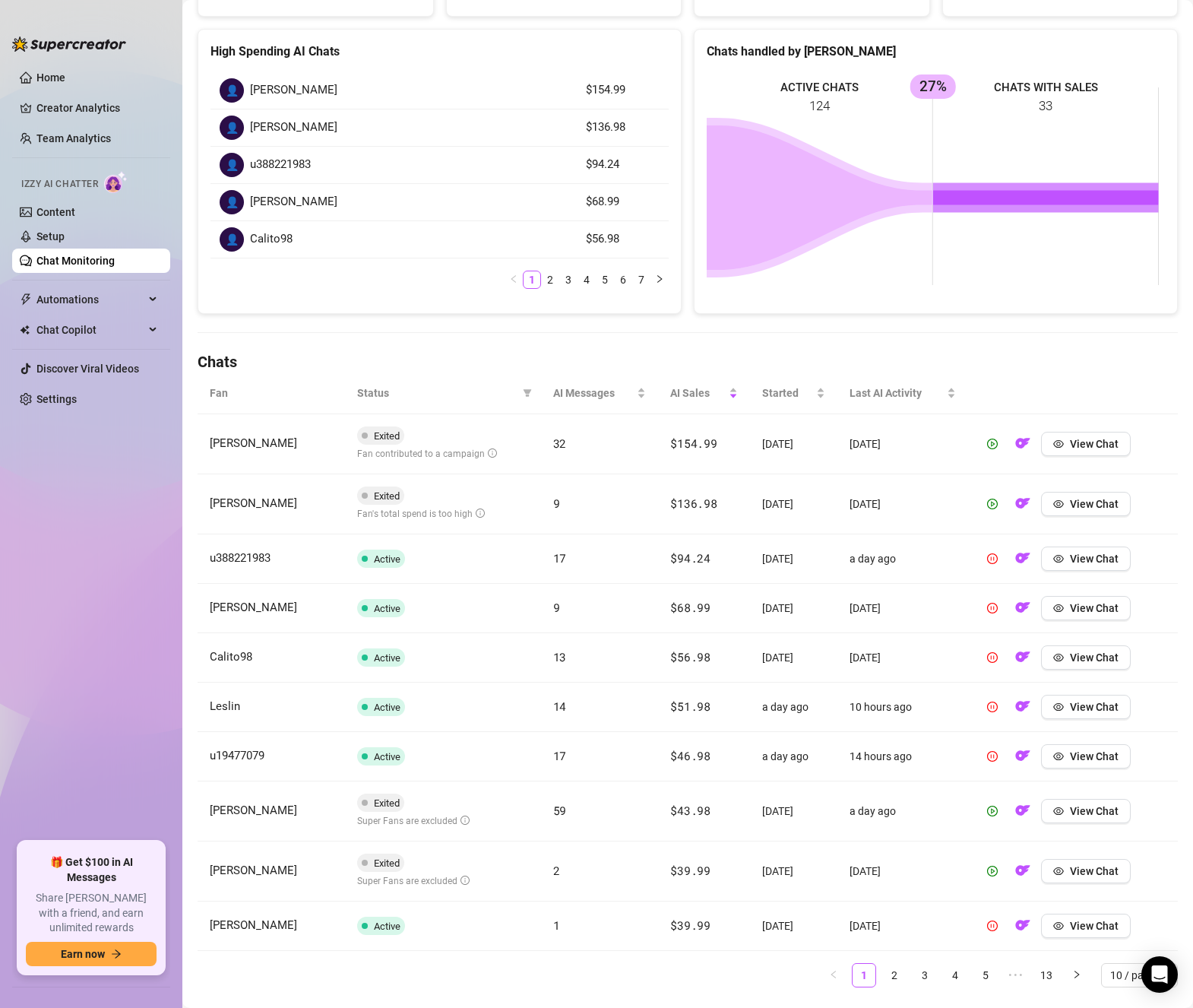
scroll to position [228, 0]
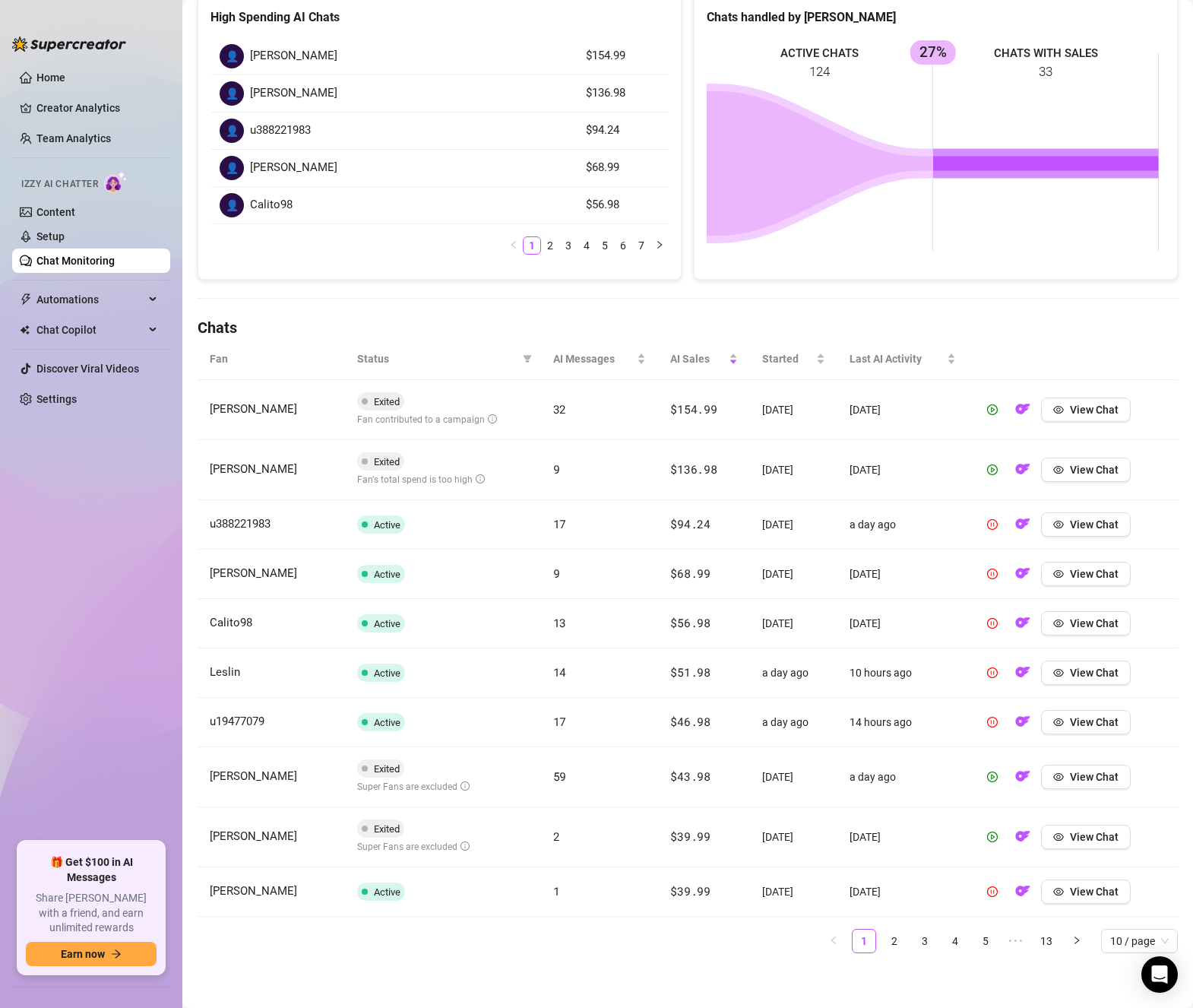
click at [772, 413] on td "[DATE]" at bounding box center [794, 410] width 87 height 60
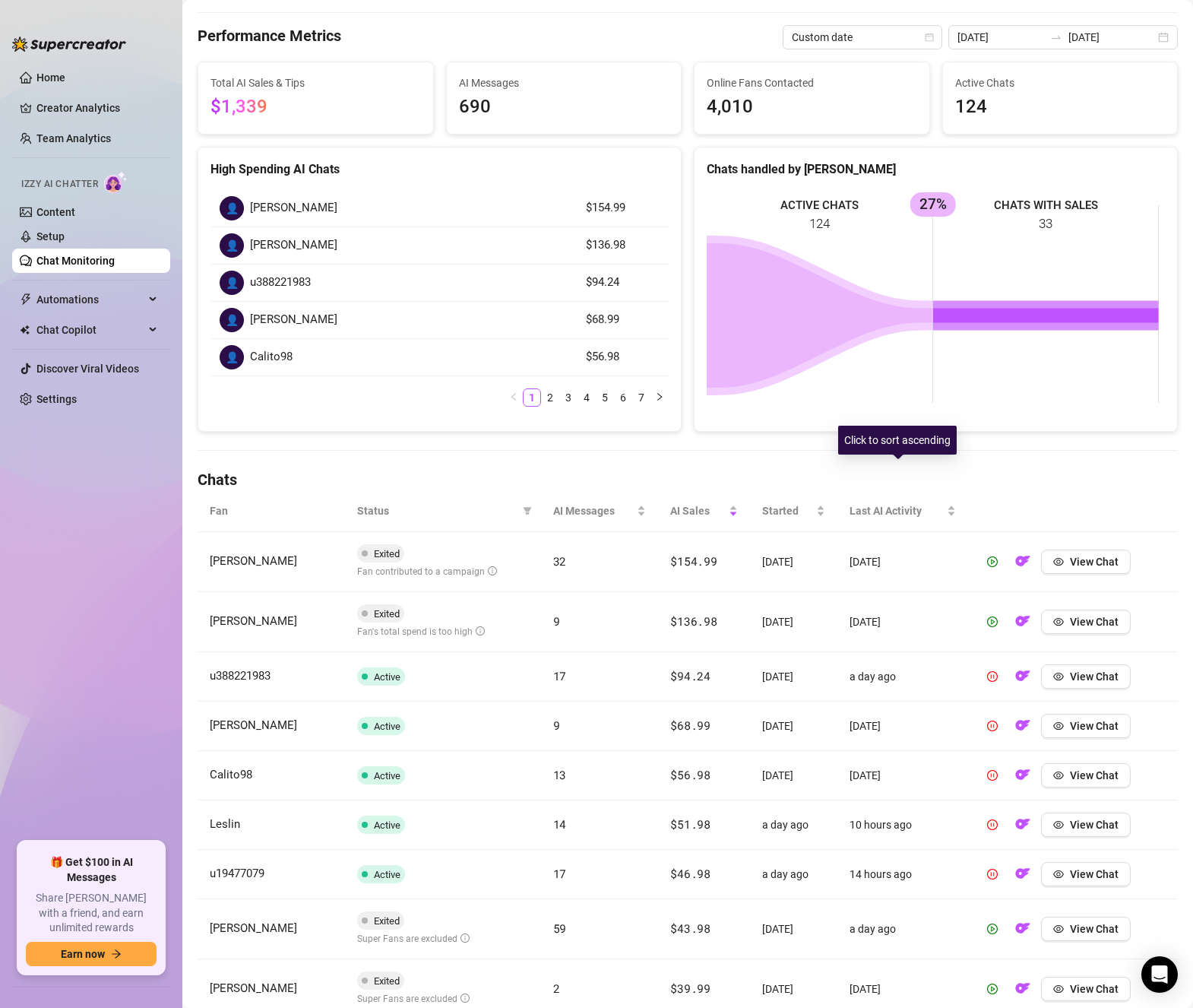
scroll to position [152, 0]
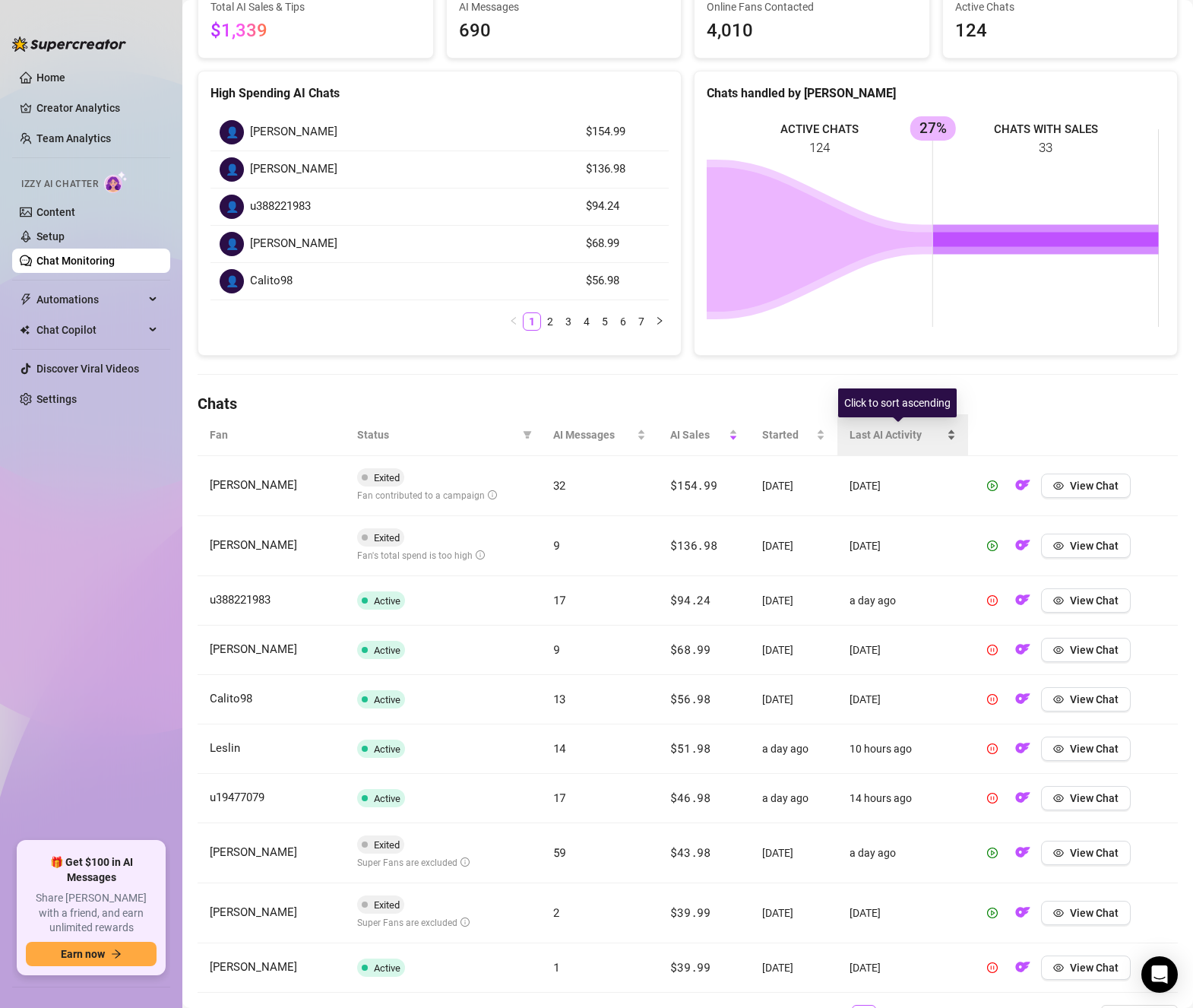
click at [887, 434] on span "Last AI Activity" at bounding box center [897, 435] width 94 height 17
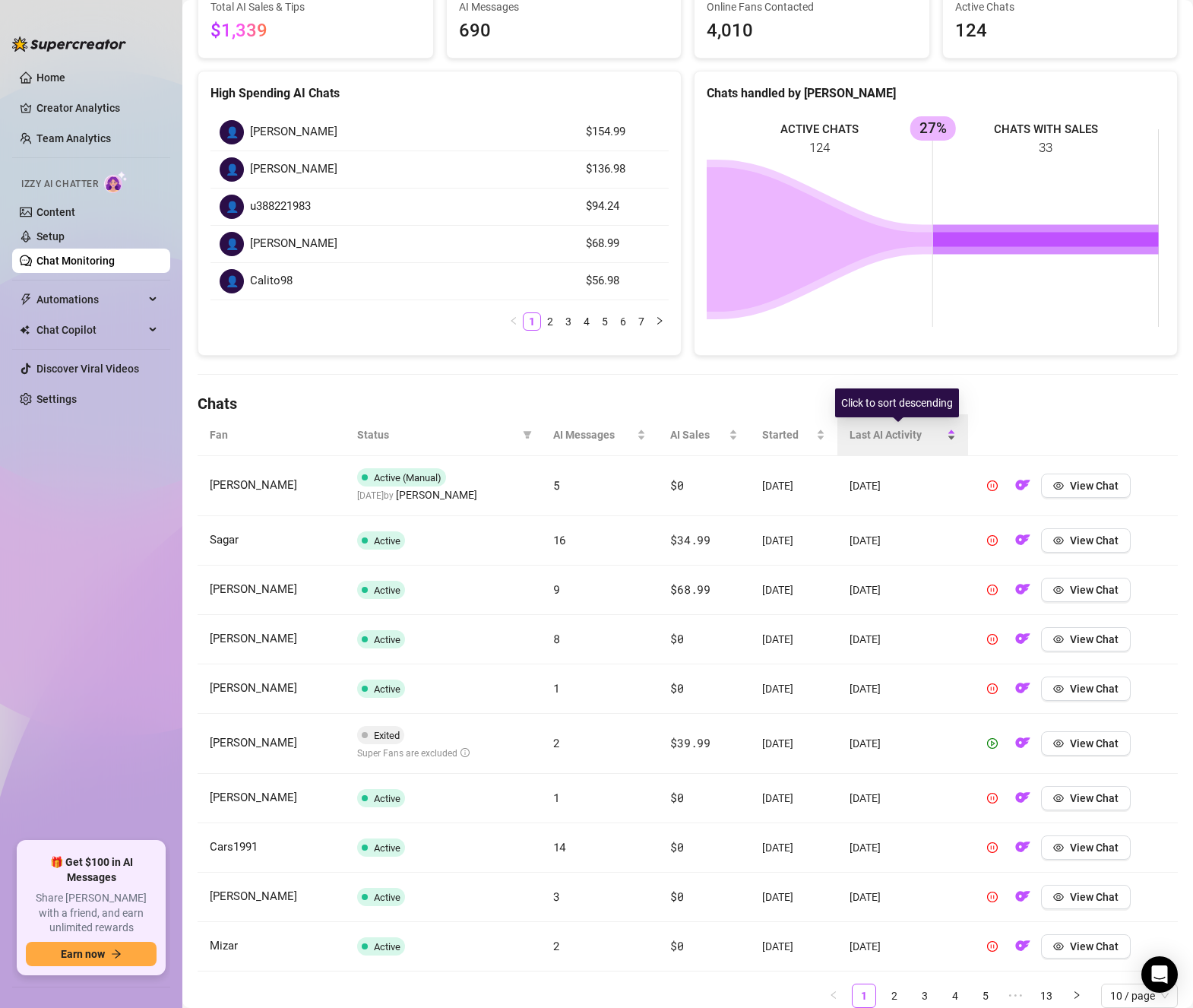
click at [899, 438] on span "Last AI Activity" at bounding box center [897, 435] width 94 height 17
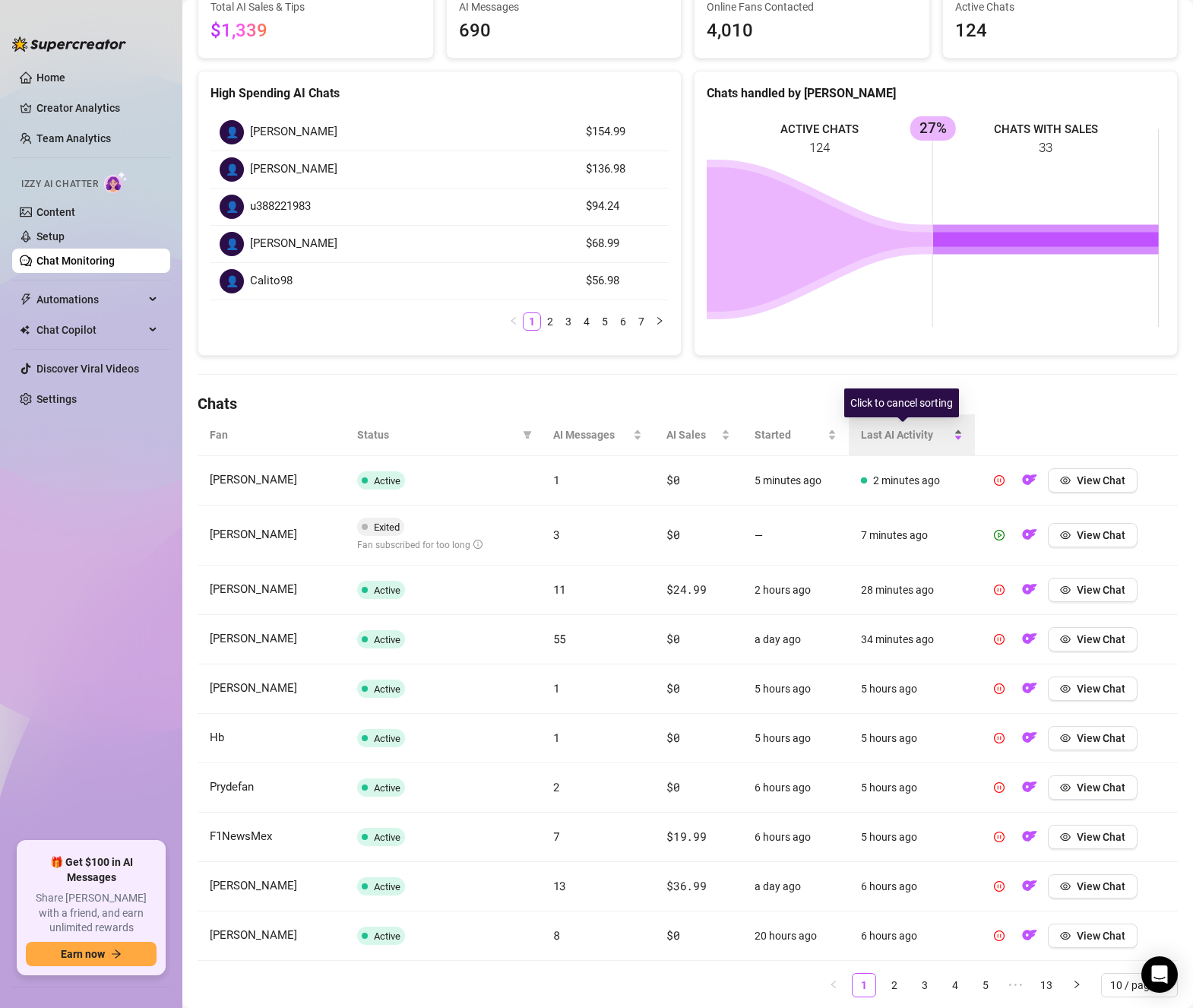
click at [899, 438] on span "Last AI Activity" at bounding box center [906, 435] width 90 height 17
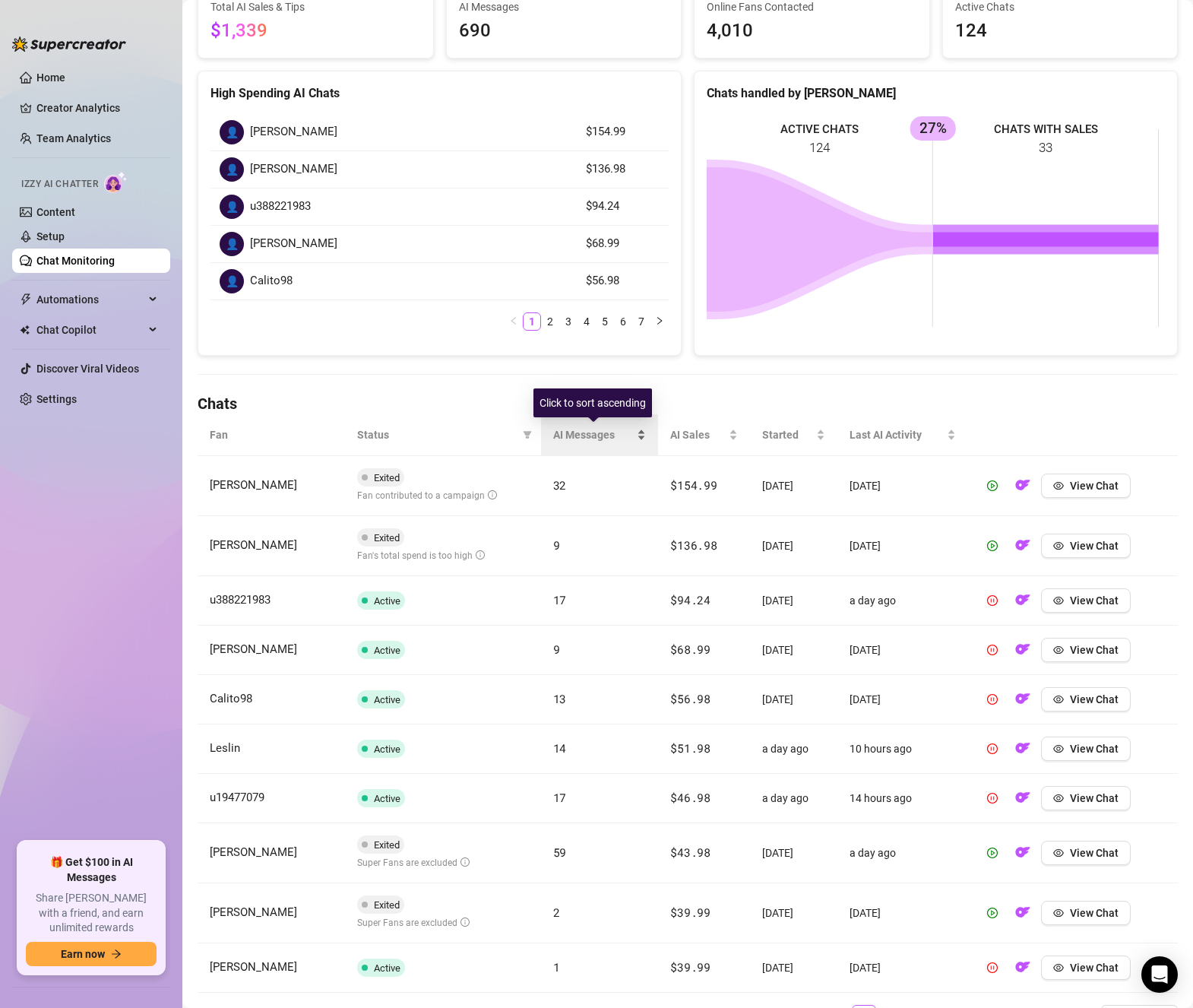
click at [594, 435] on span "AI Messages" at bounding box center [594, 435] width 82 height 17
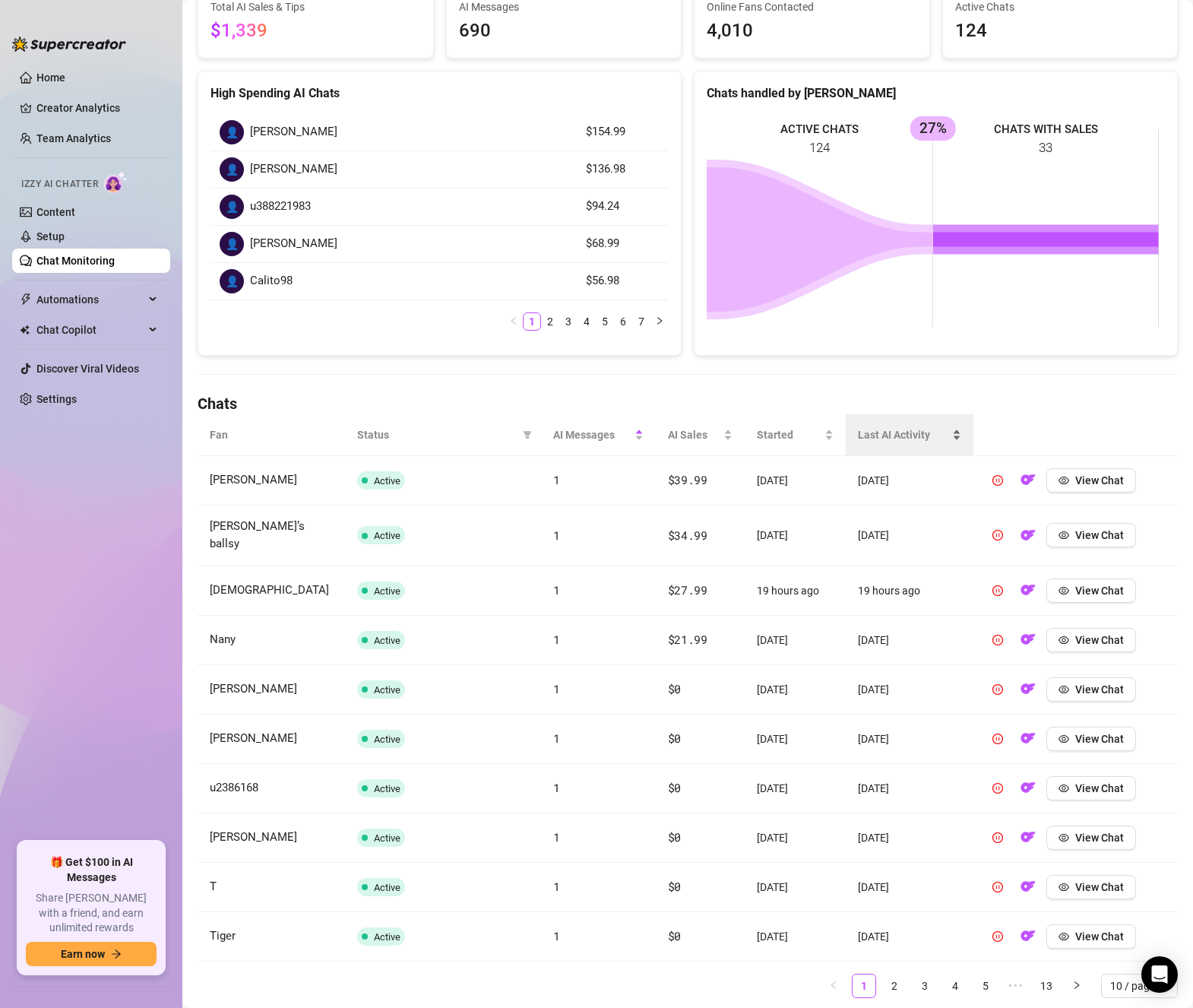
click at [867, 435] on span "Last AI Activity" at bounding box center [903, 435] width 91 height 17
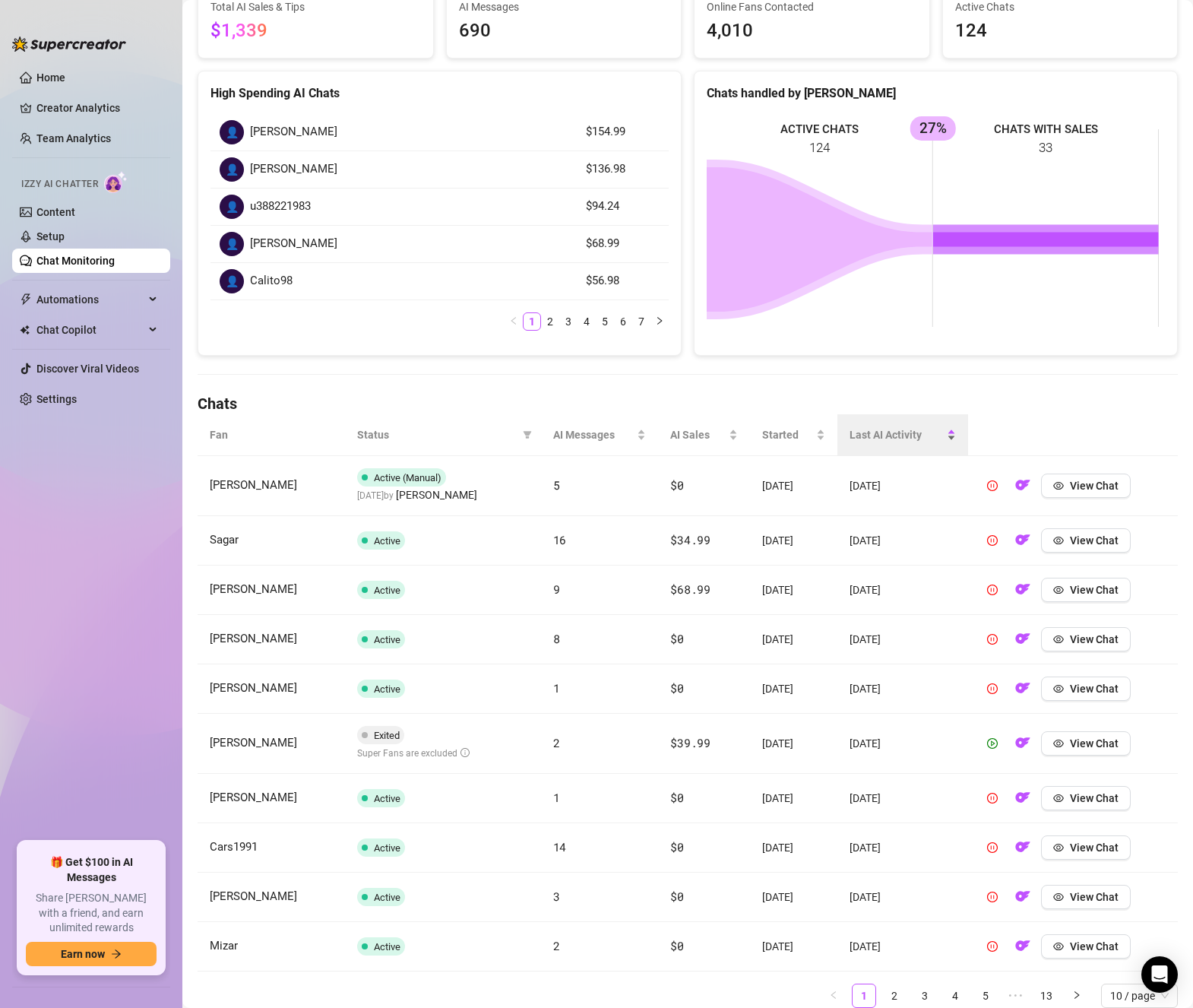
click at [883, 436] on span "Last AI Activity" at bounding box center [897, 435] width 94 height 17
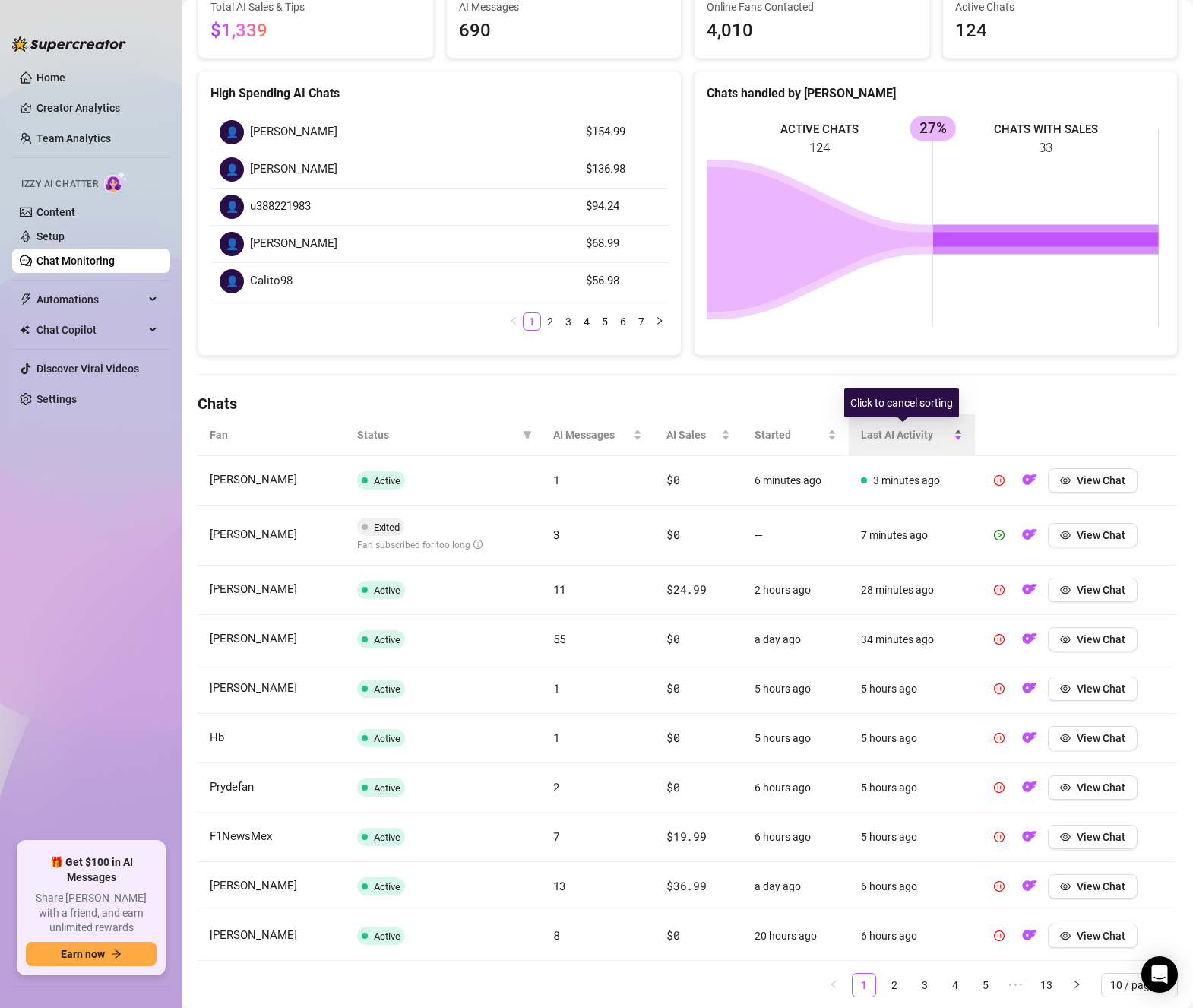
click at [883, 436] on span "Last AI Activity" at bounding box center [906, 435] width 90 height 17
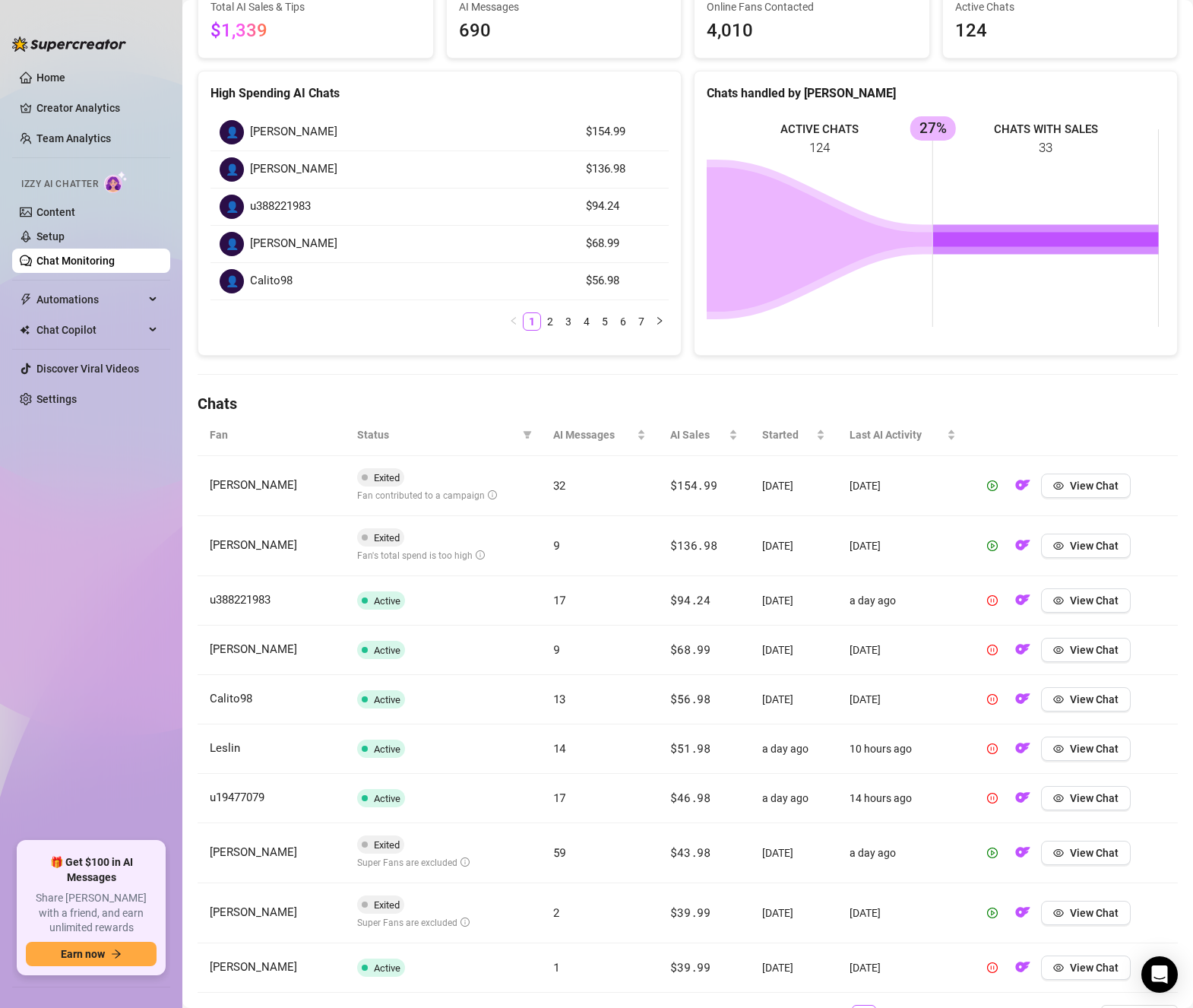
scroll to position [231, 0]
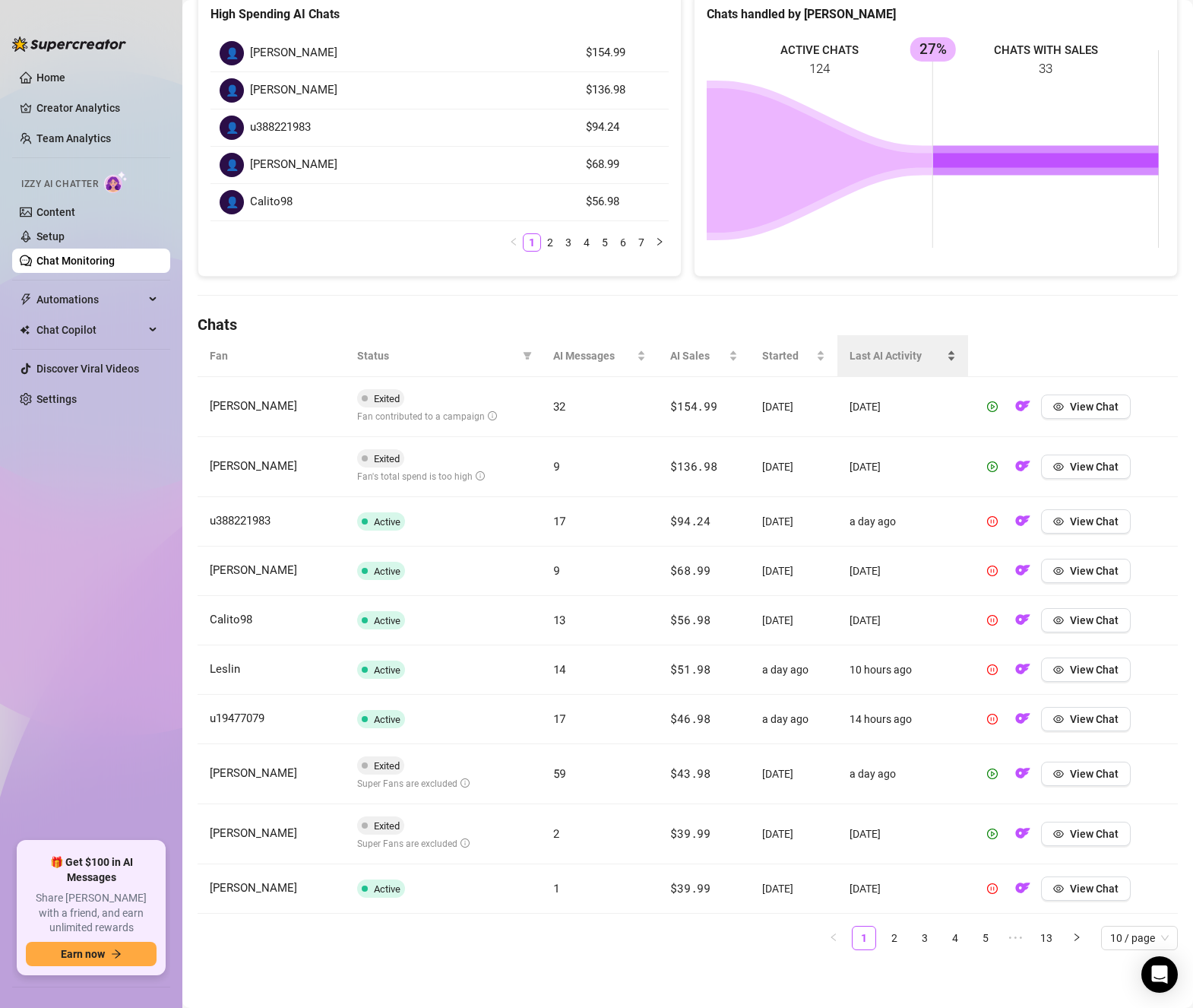
click at [865, 364] on div "Last AI Activity" at bounding box center [902, 356] width 107 height 17
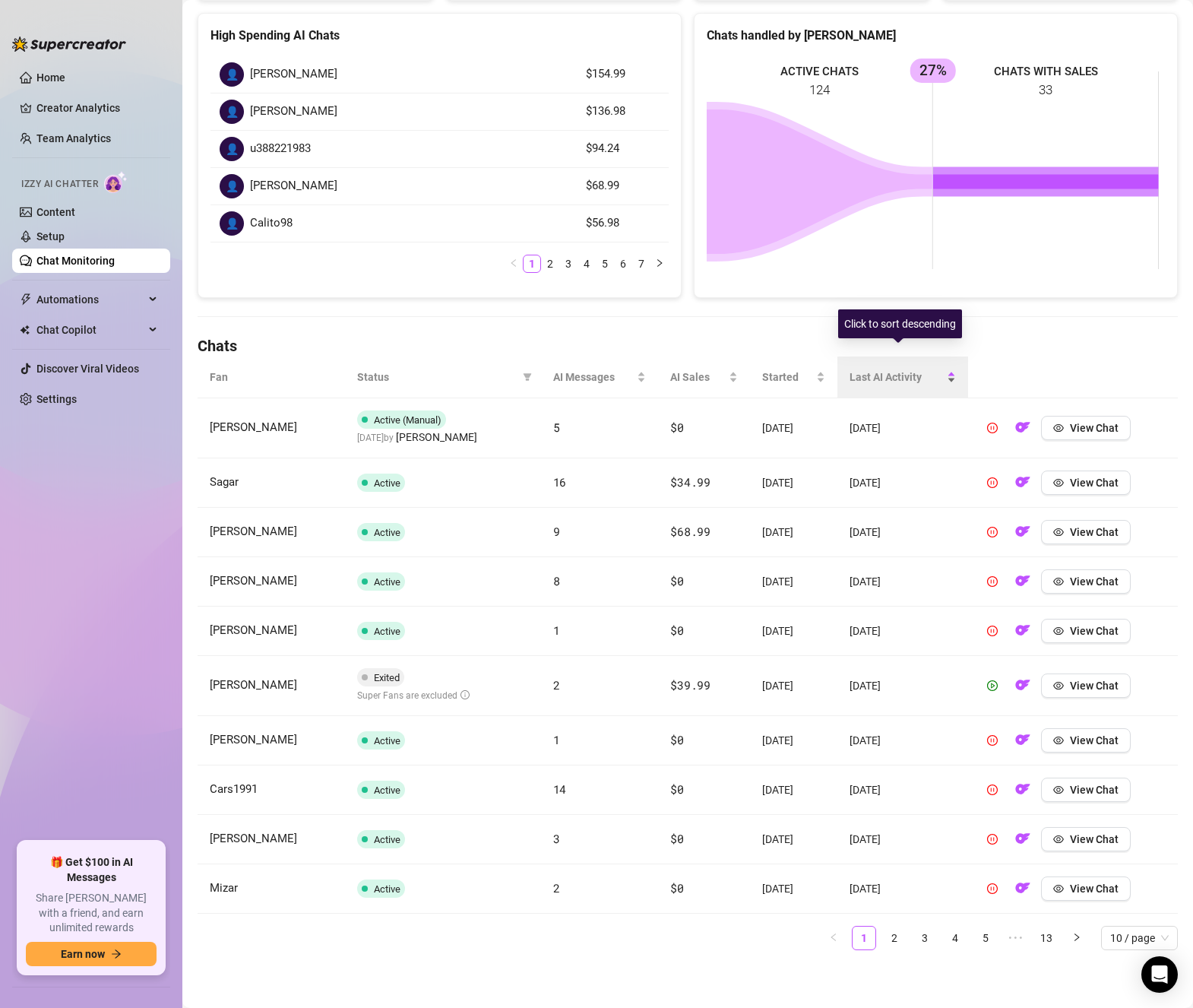
scroll to position [209, 0]
click at [762, 369] on div "Started" at bounding box center [794, 377] width 63 height 17
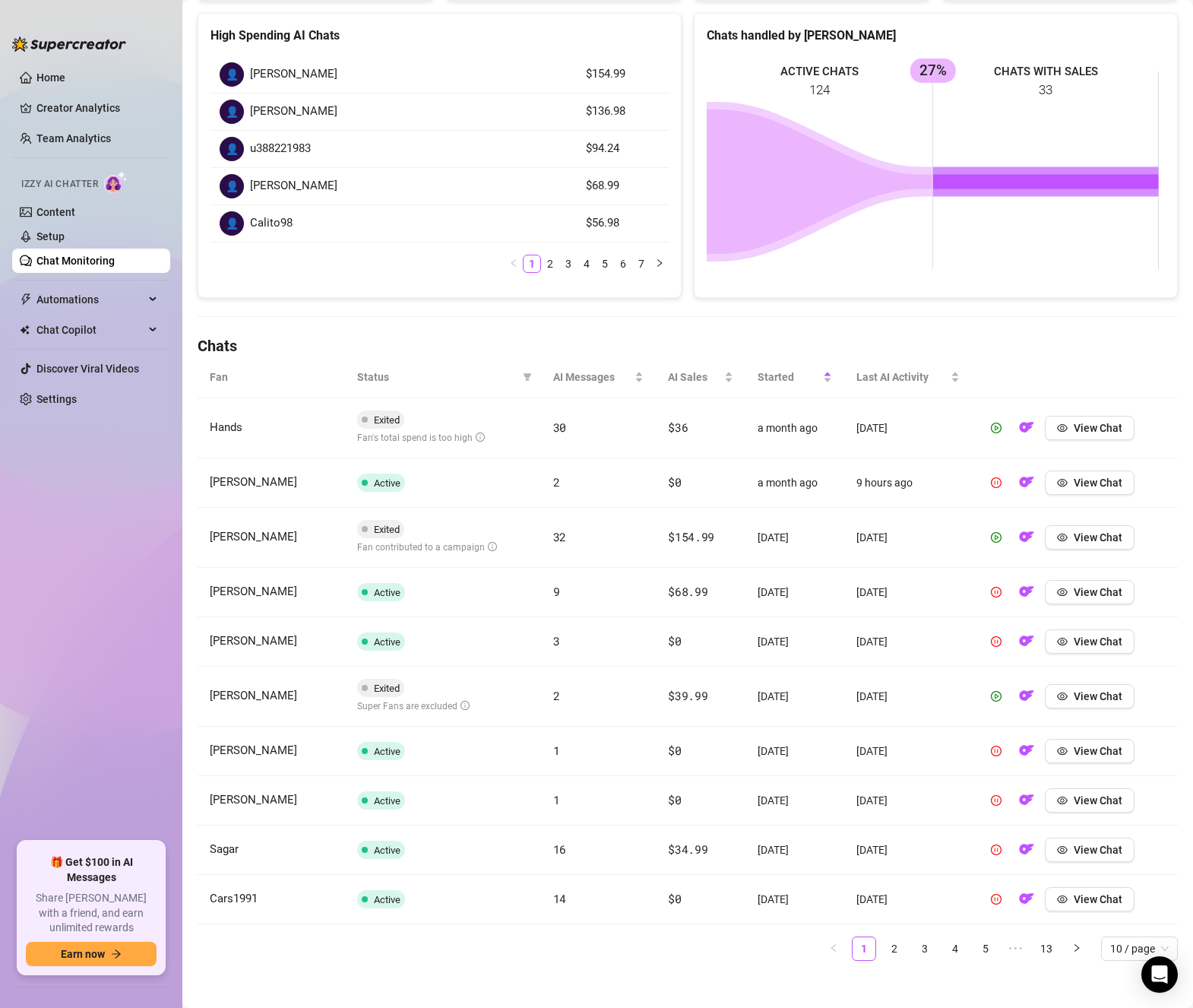
scroll to position [220, 0]
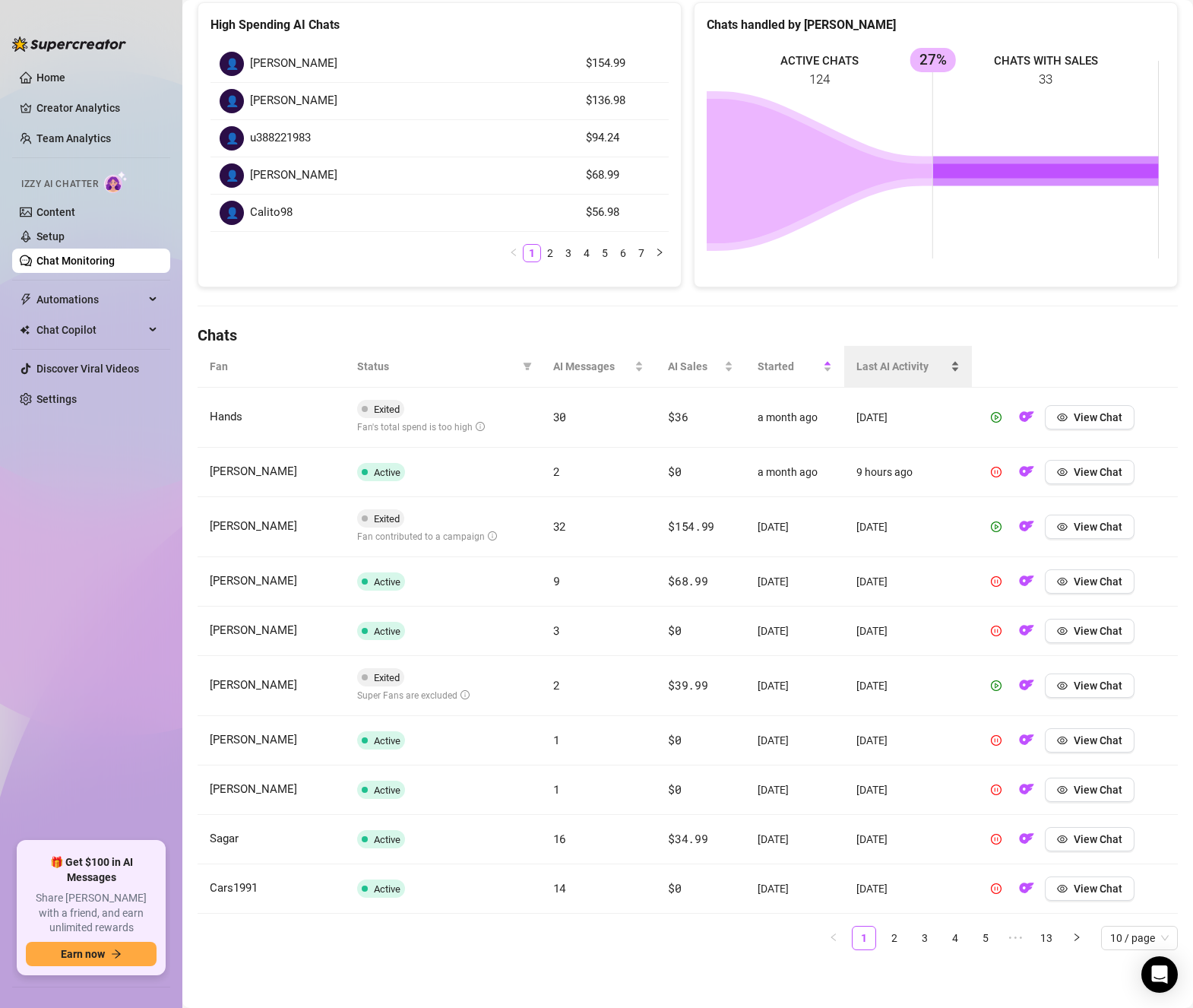
click at [891, 373] on span "Last AI Activity" at bounding box center [902, 366] width 91 height 17
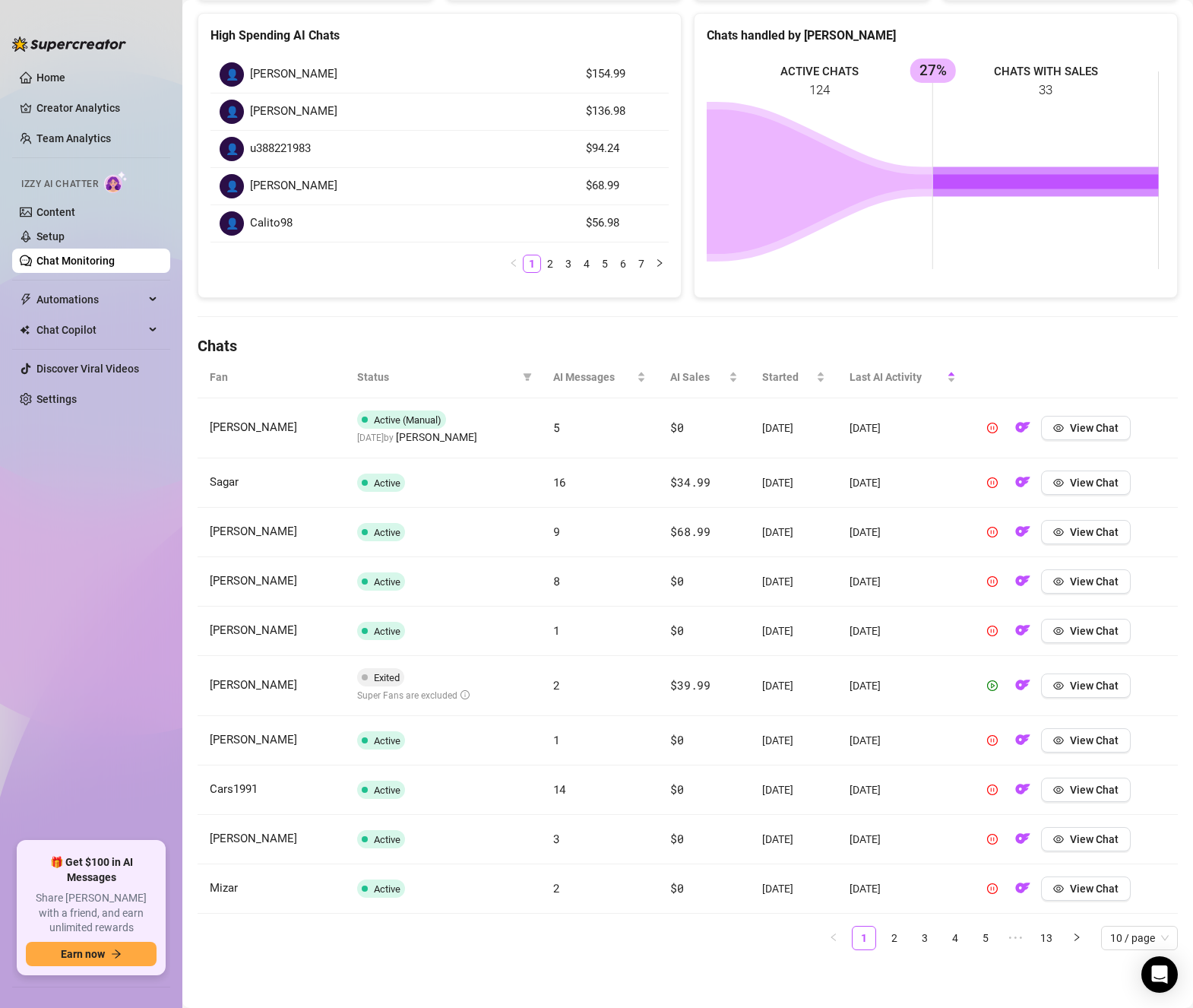
scroll to position [0, 0]
